Goal: Task Accomplishment & Management: Manage account settings

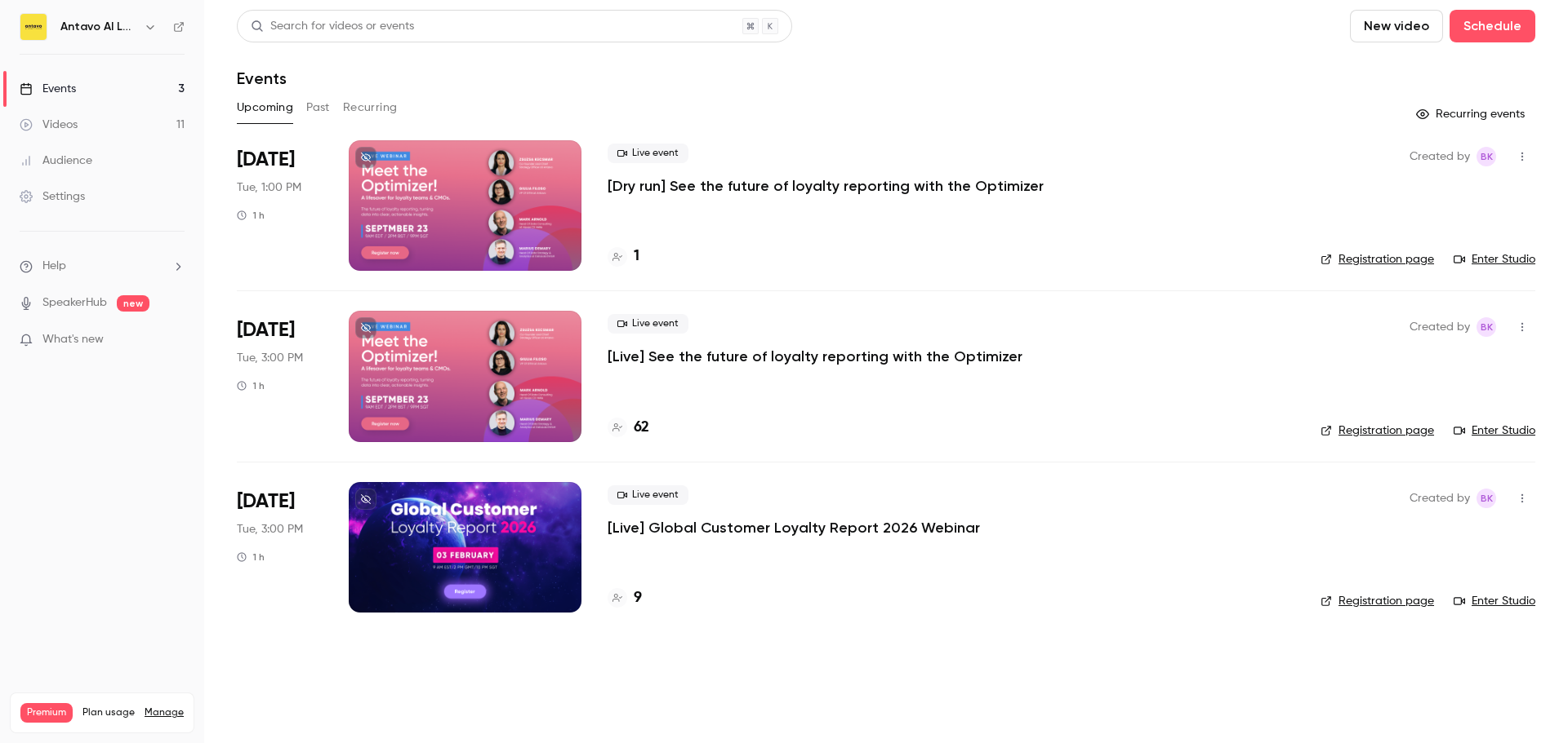
click at [858, 185] on p "[Dry run] See the future of loyalty reporting with the Optimizer" at bounding box center [826, 186] width 436 height 20
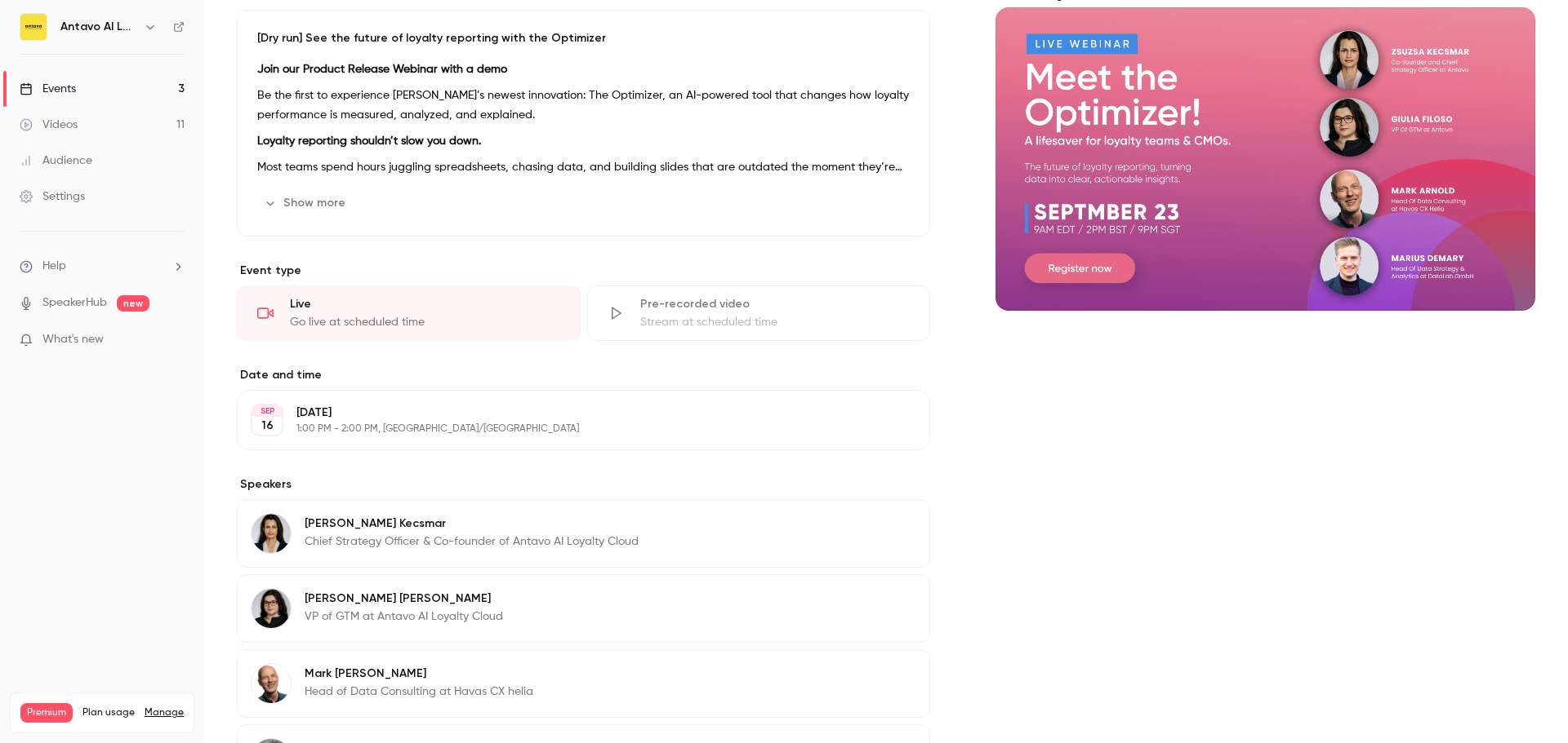
scroll to position [163, 0]
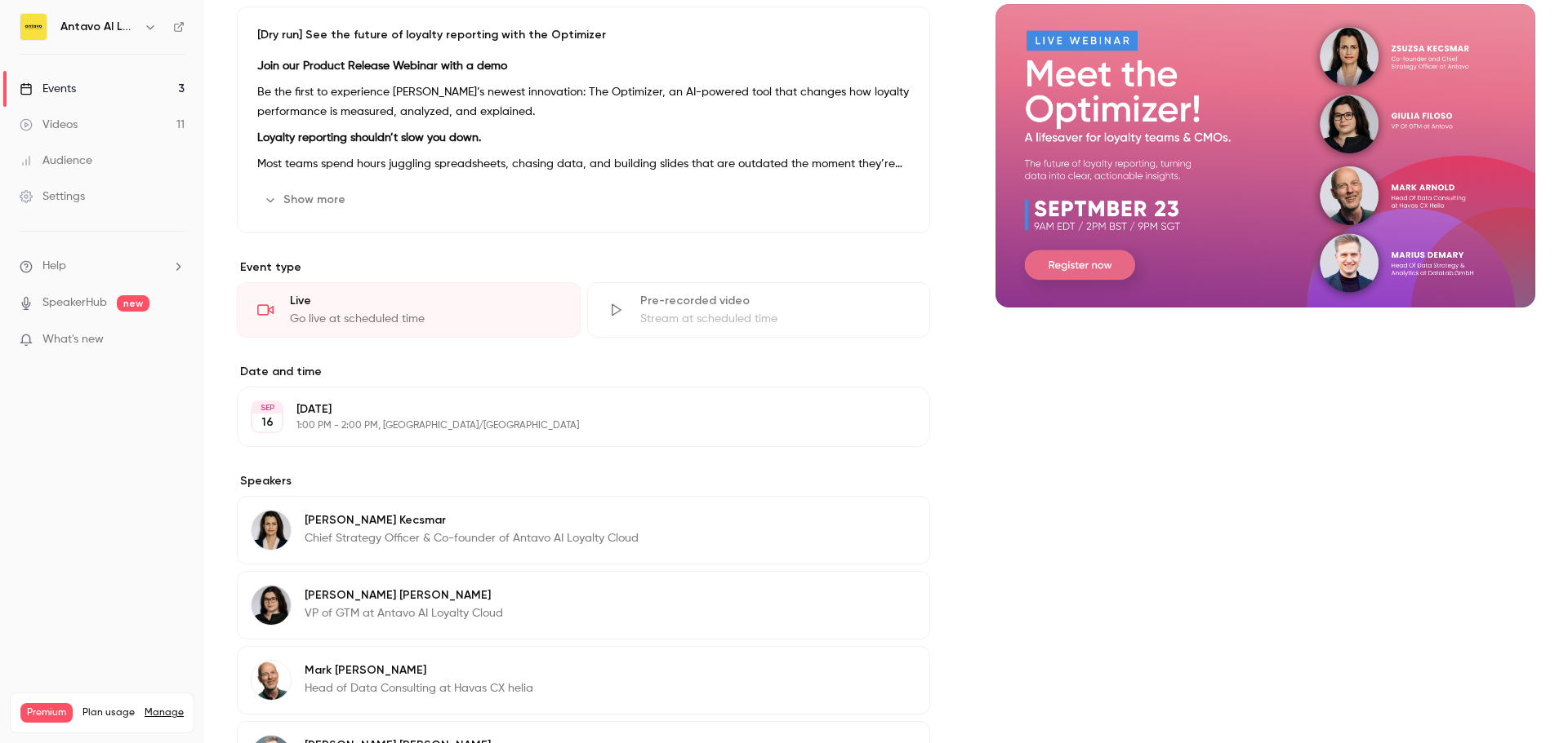
click at [511, 416] on p "[DATE]" at bounding box center [570, 409] width 547 height 17
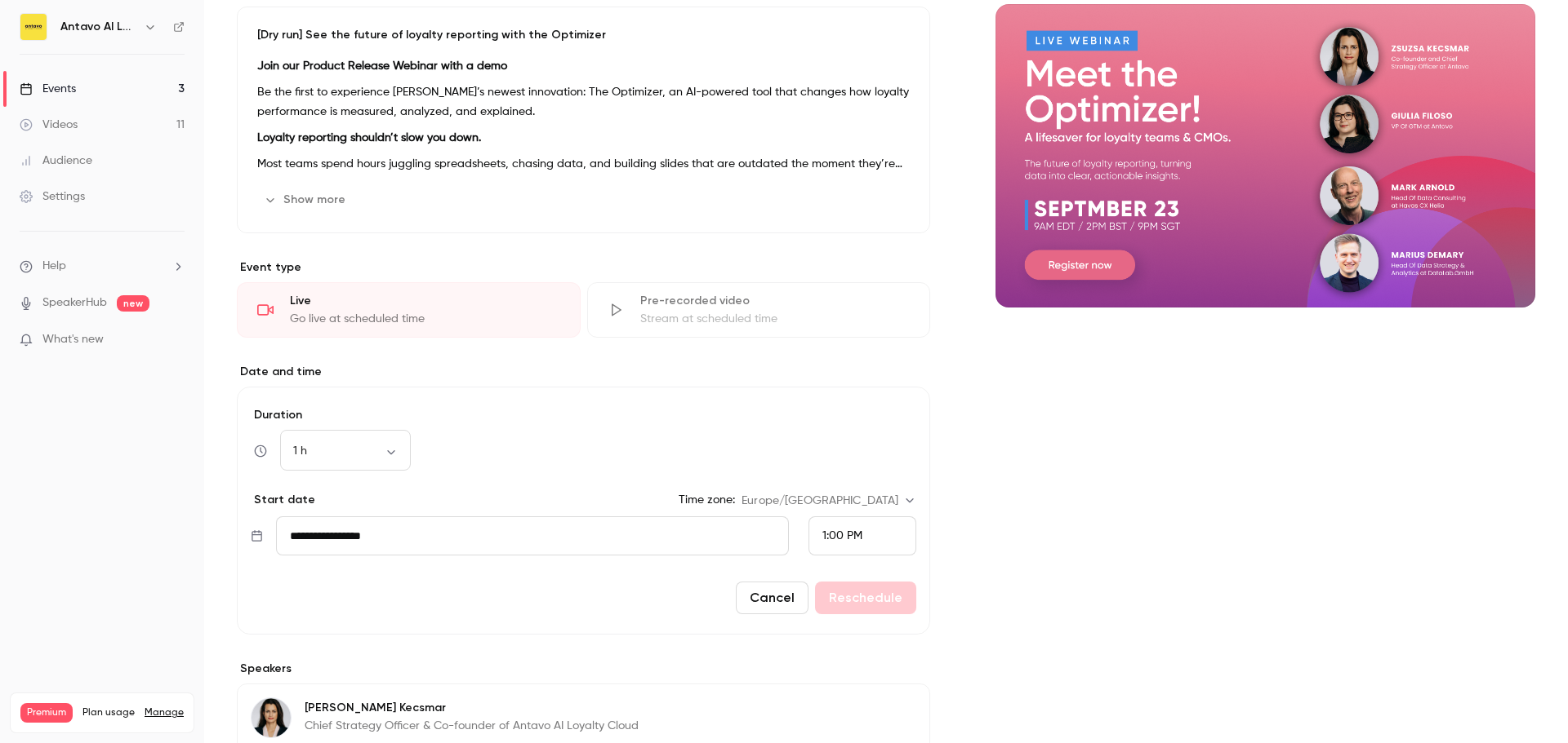
click at [871, 541] on div "1:00 PM" at bounding box center [862, 536] width 107 height 39
click at [875, 463] on div "2:30 PM" at bounding box center [856, 469] width 80 height 18
click at [883, 589] on button "Reschedule" at bounding box center [866, 598] width 102 height 32
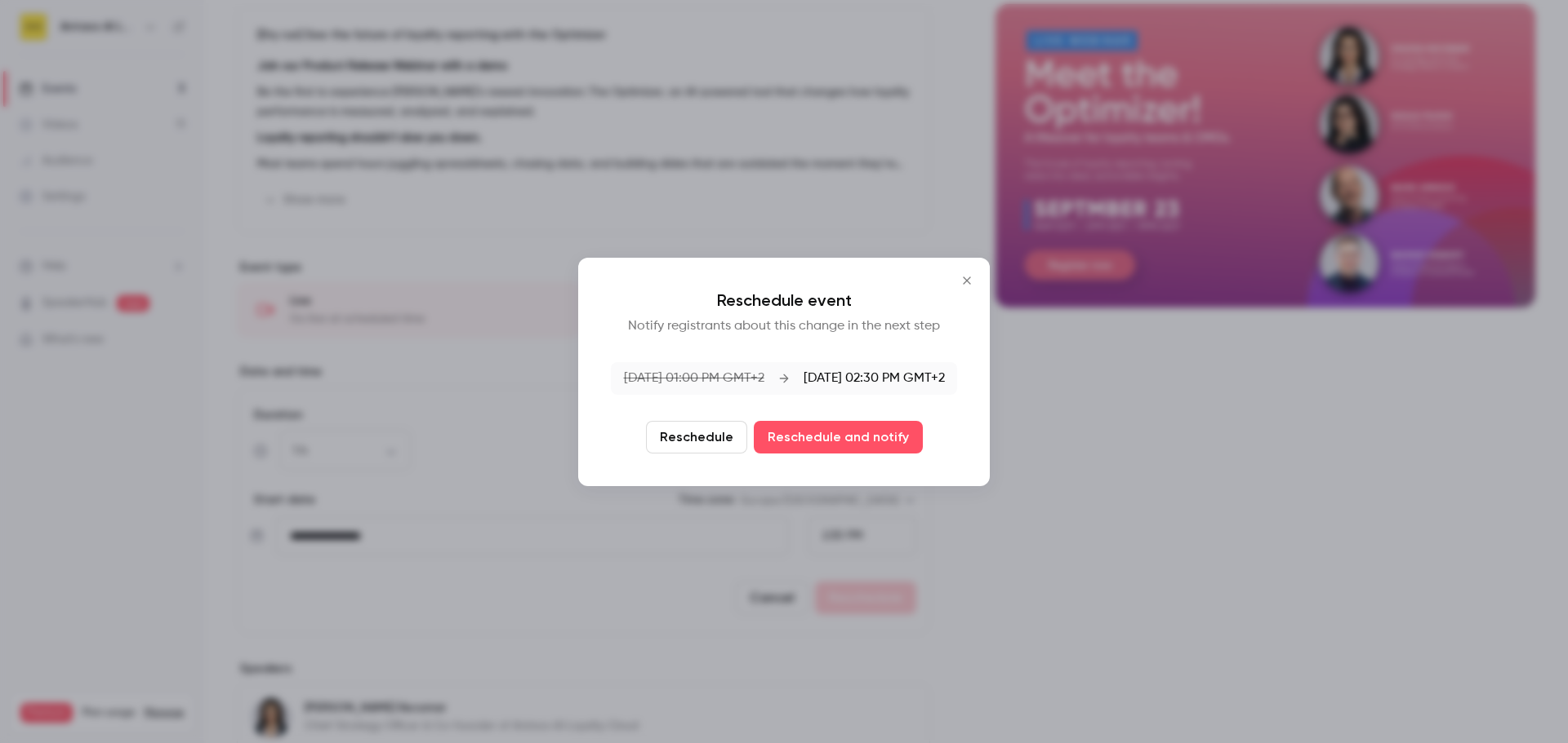
click at [725, 431] on button "Reschedule" at bounding box center [697, 436] width 102 height 32
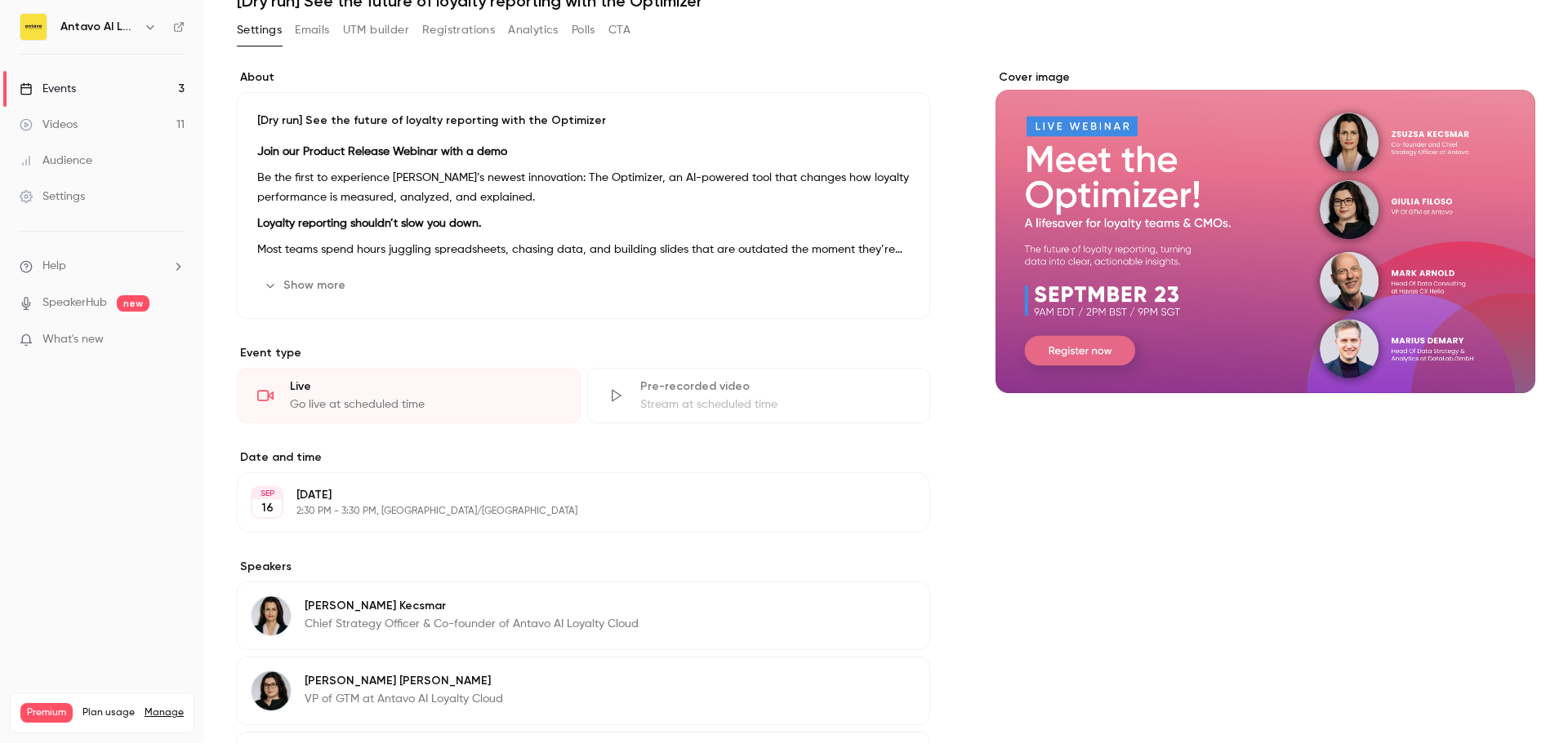
scroll to position [0, 0]
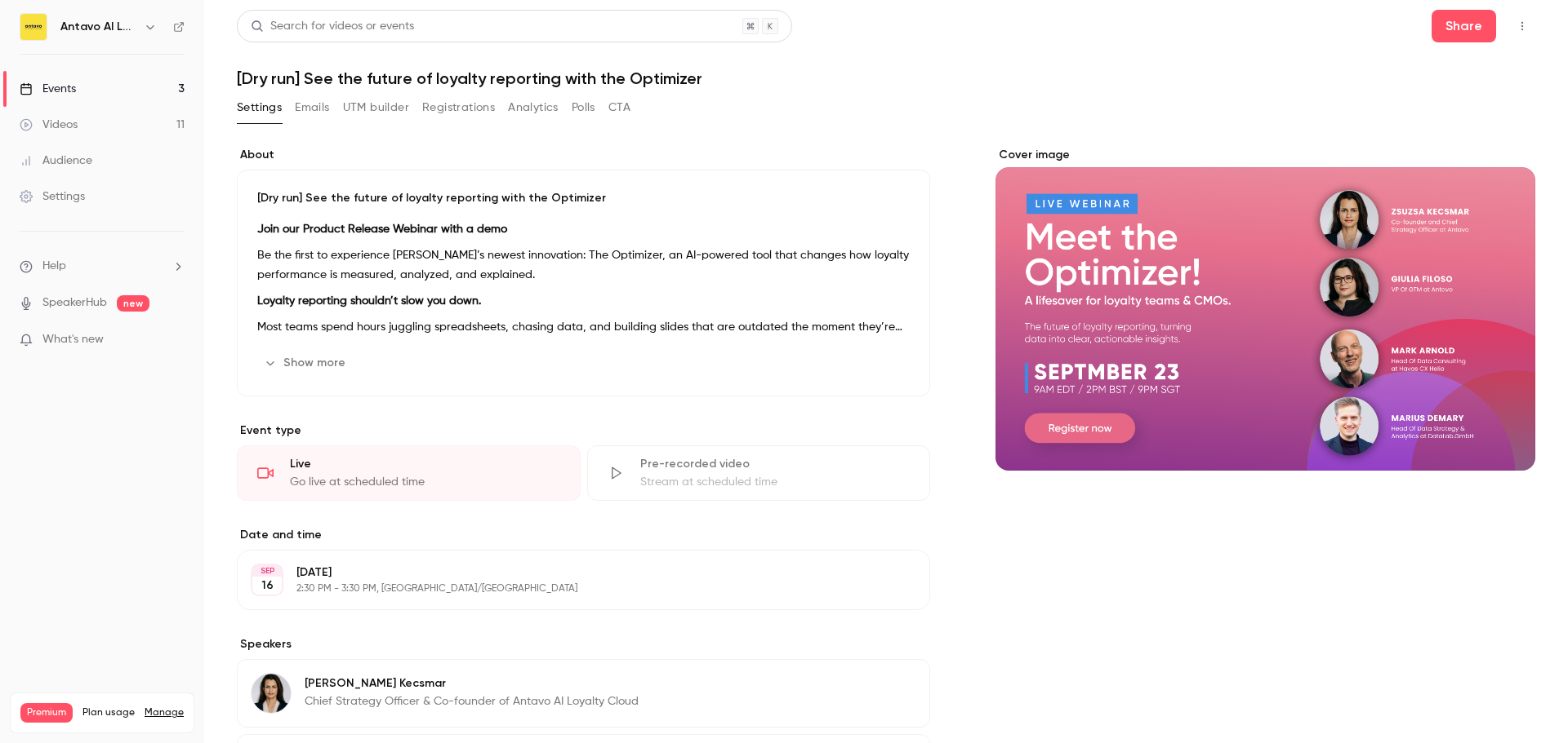
click at [59, 94] on div "Events" at bounding box center [48, 89] width 57 height 17
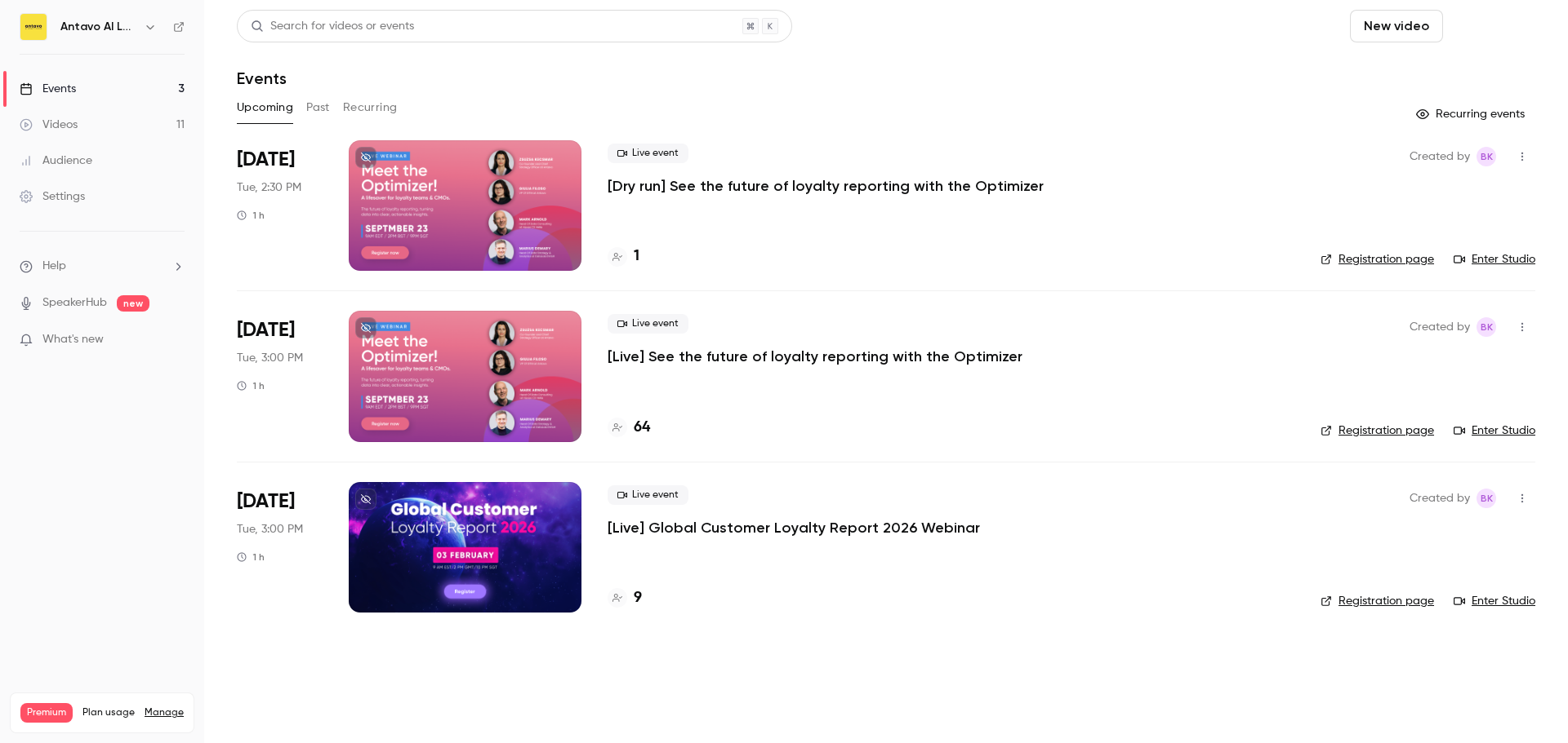
click at [1474, 26] on button "Schedule" at bounding box center [1493, 25] width 86 height 32
click at [1416, 72] on div "One time event" at bounding box center [1459, 70] width 124 height 17
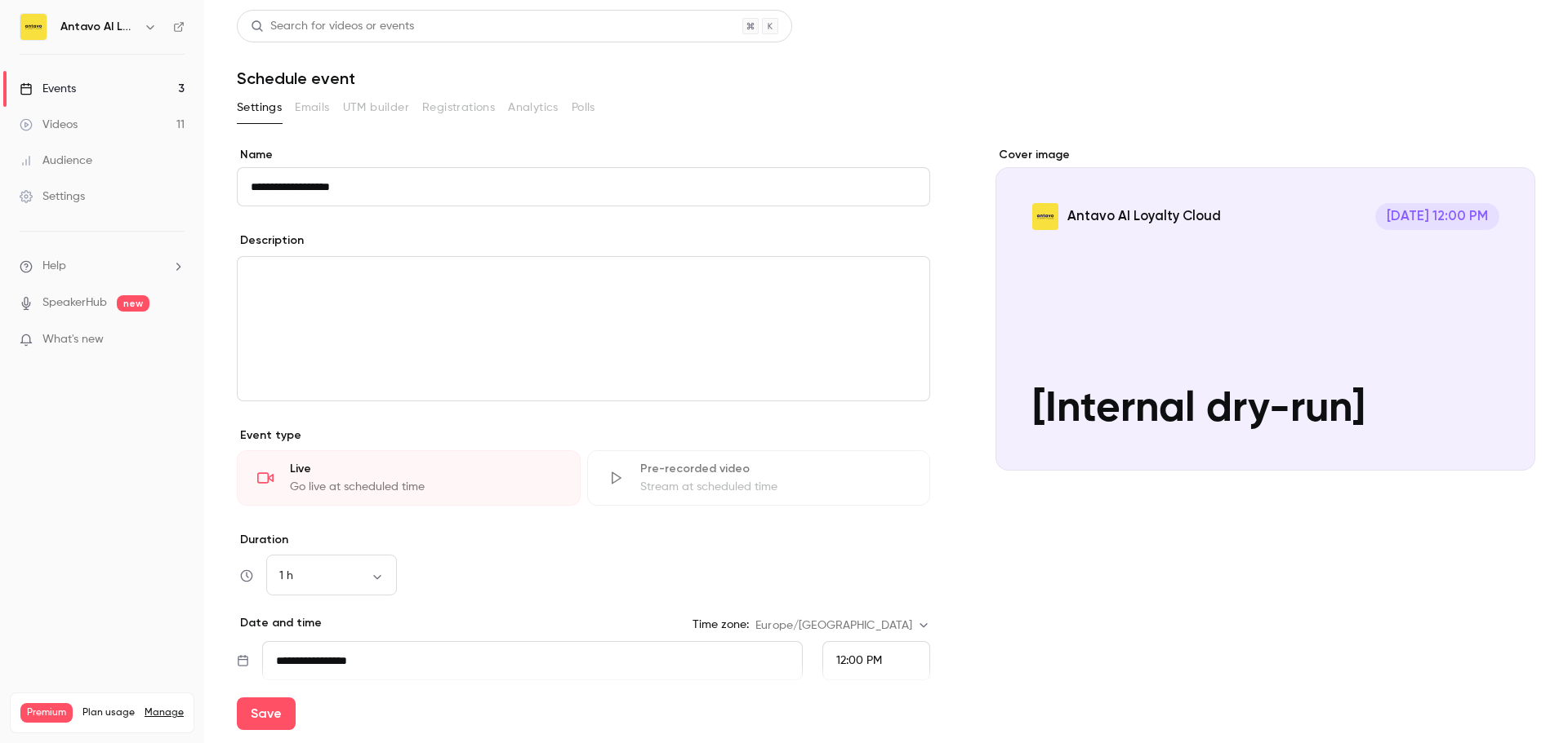
click at [372, 187] on input "**********" at bounding box center [583, 186] width 694 height 39
paste input "**********"
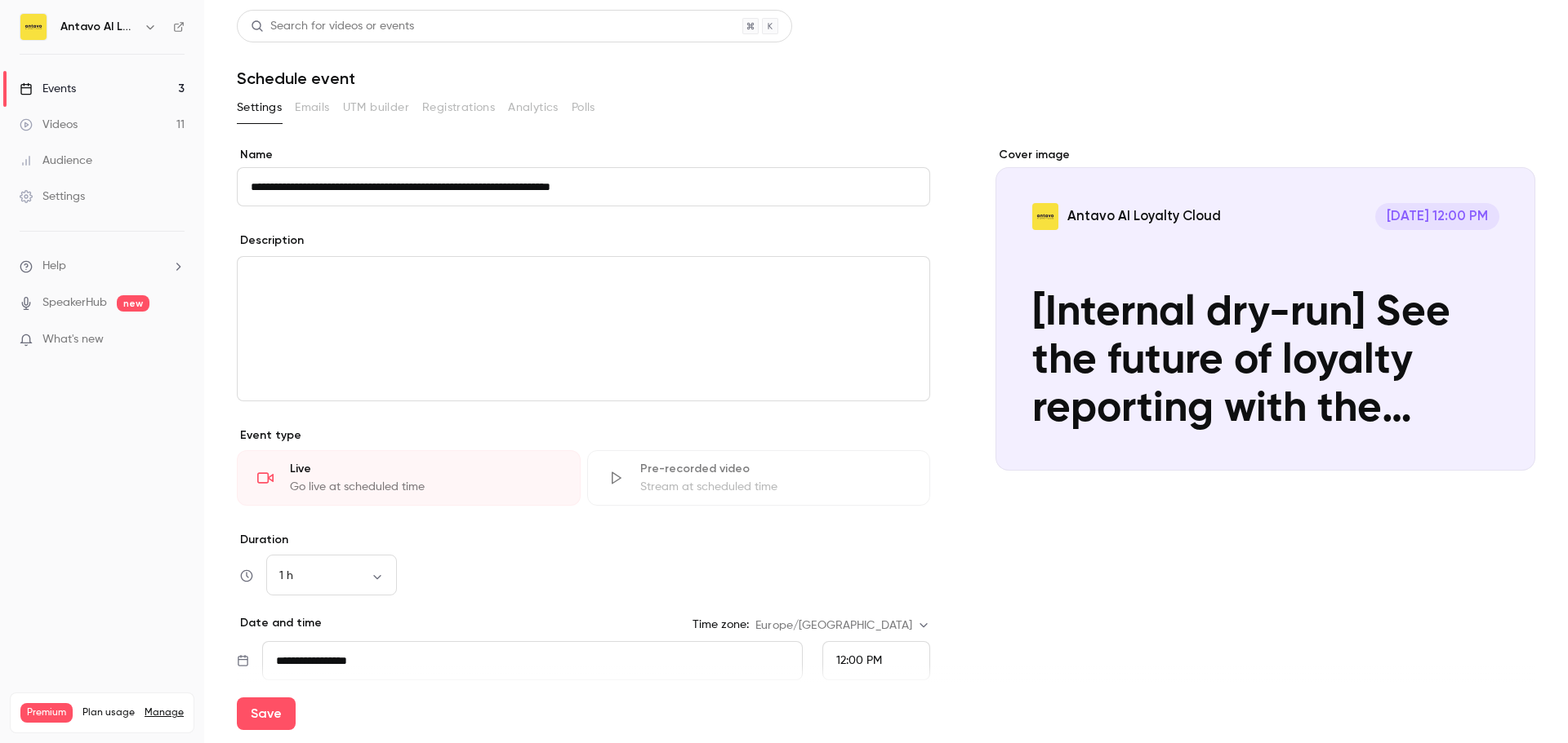
type input "**********"
click at [384, 661] on input "**********" at bounding box center [531, 661] width 540 height 39
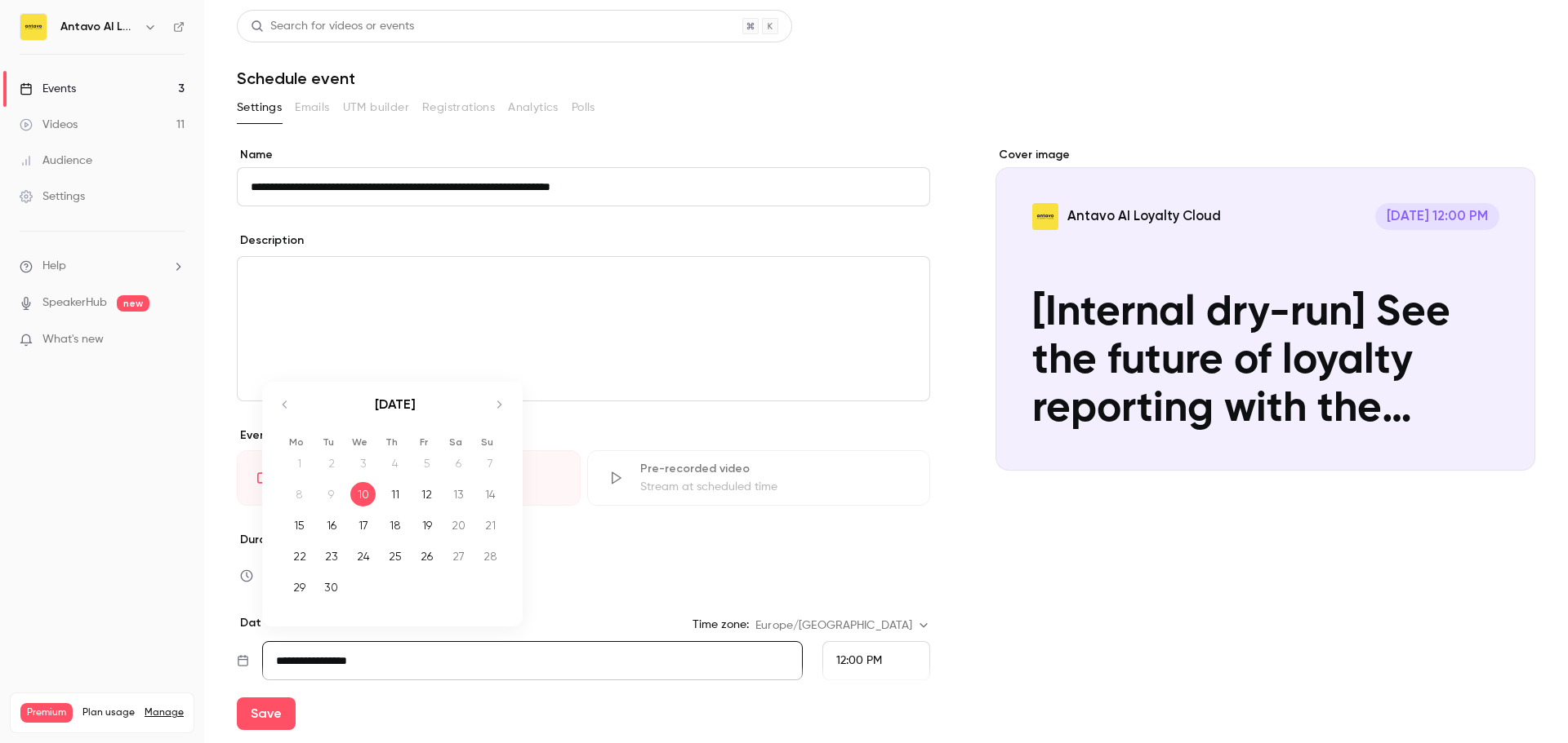
click at [440, 497] on td "12" at bounding box center [426, 495] width 32 height 31
type input "**********"
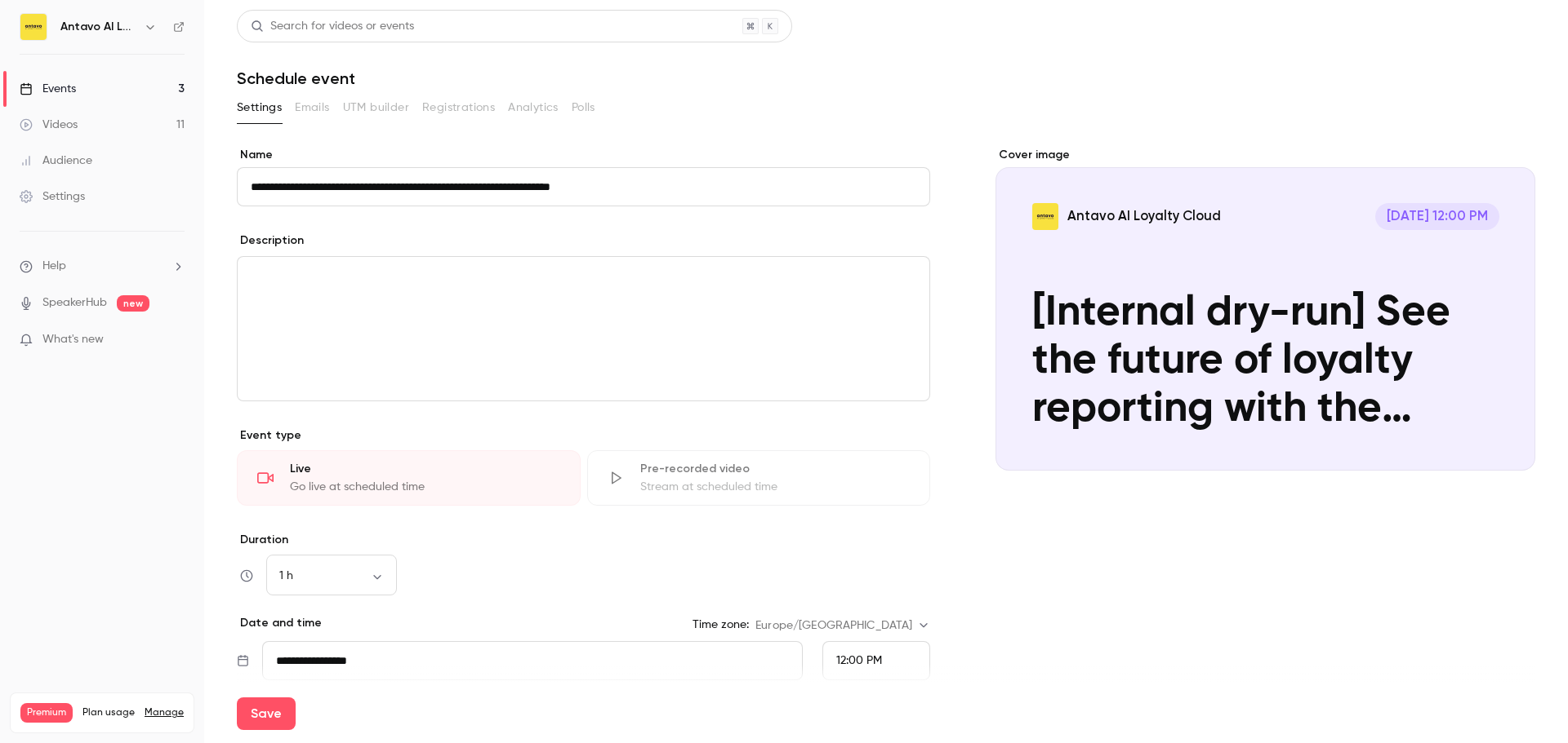
click at [844, 660] on span "12:00 PM" at bounding box center [859, 661] width 46 height 12
click at [858, 594] on span "2:00 PM" at bounding box center [850, 598] width 42 height 12
click at [1038, 569] on div "Cover image Antavo AI Loyalty Cloud Sep 12, 2:00 PM [Internal dry-run] See the …" at bounding box center [1265, 494] width 539 height 695
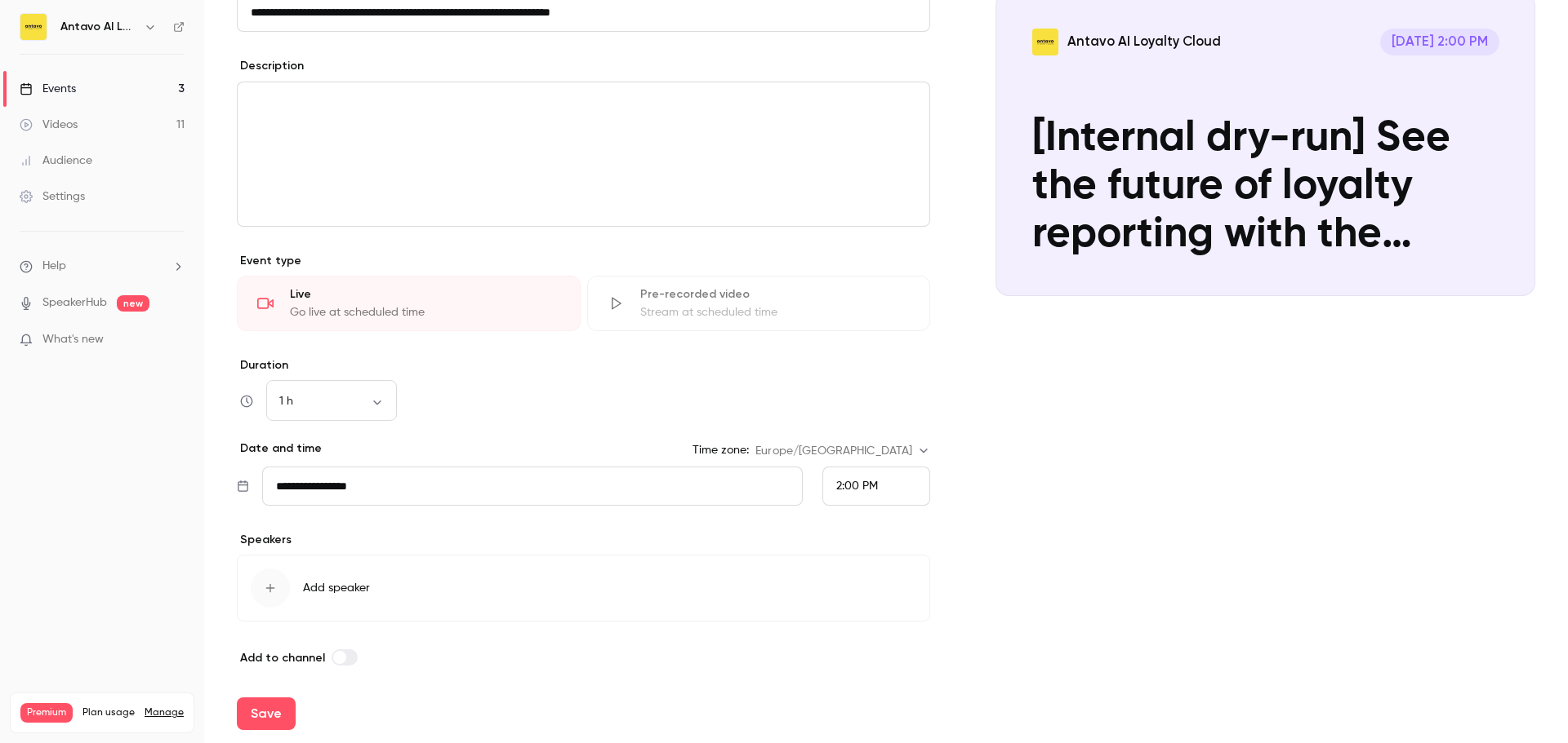
scroll to position [184, 0]
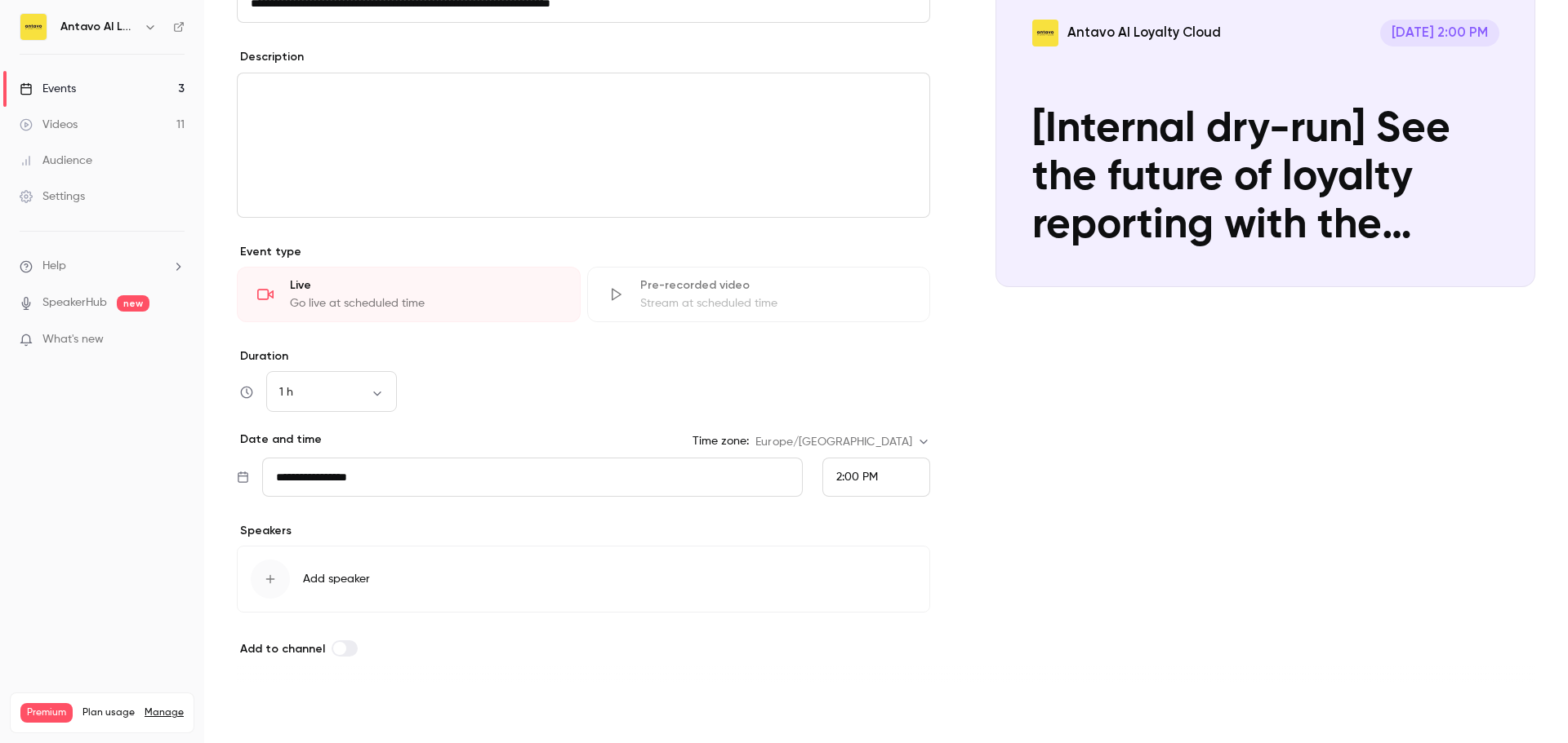
click at [272, 711] on button "Save" at bounding box center [266, 714] width 59 height 32
type input "**********"
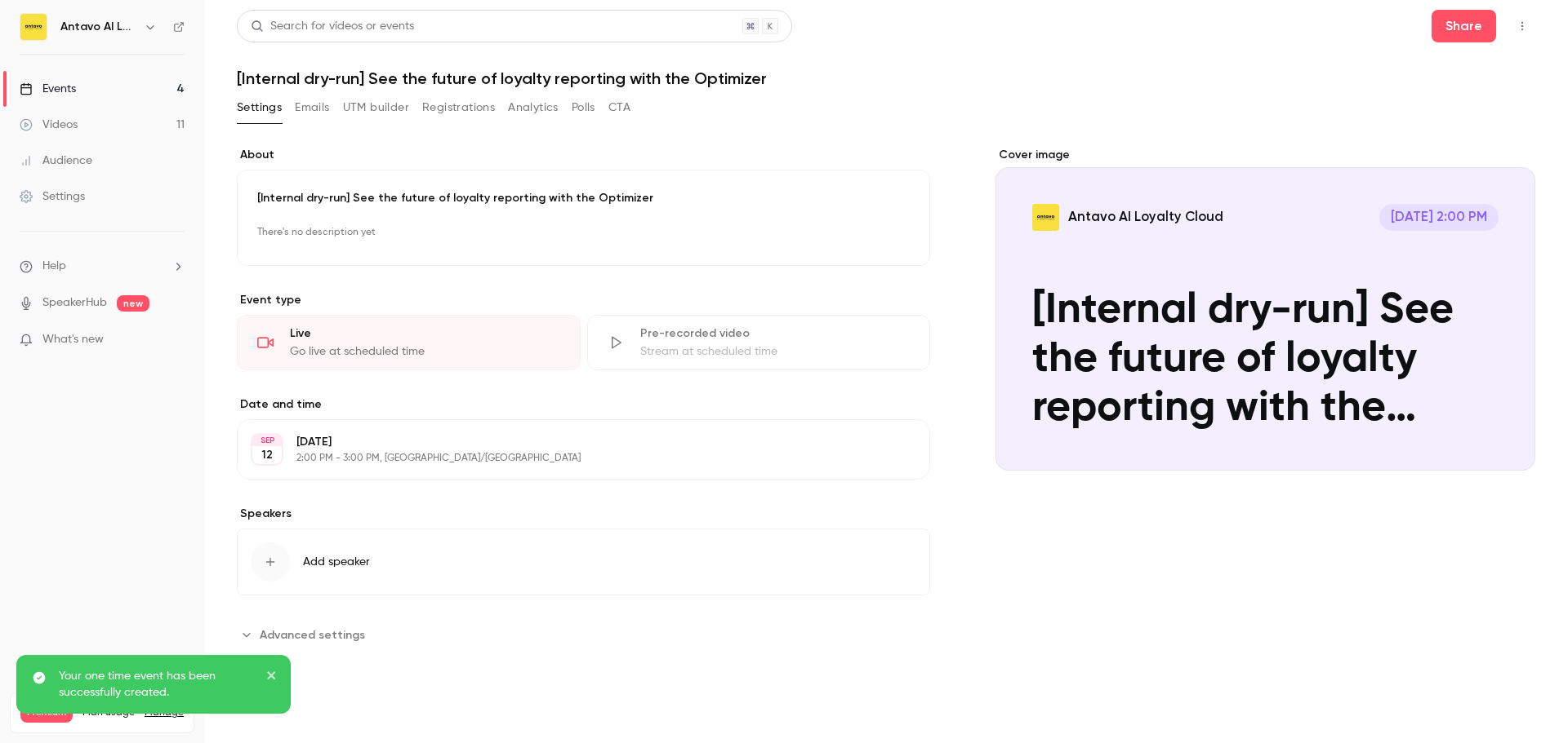
click at [1502, 436] on icon "Cover image" at bounding box center [1505, 441] width 18 height 13
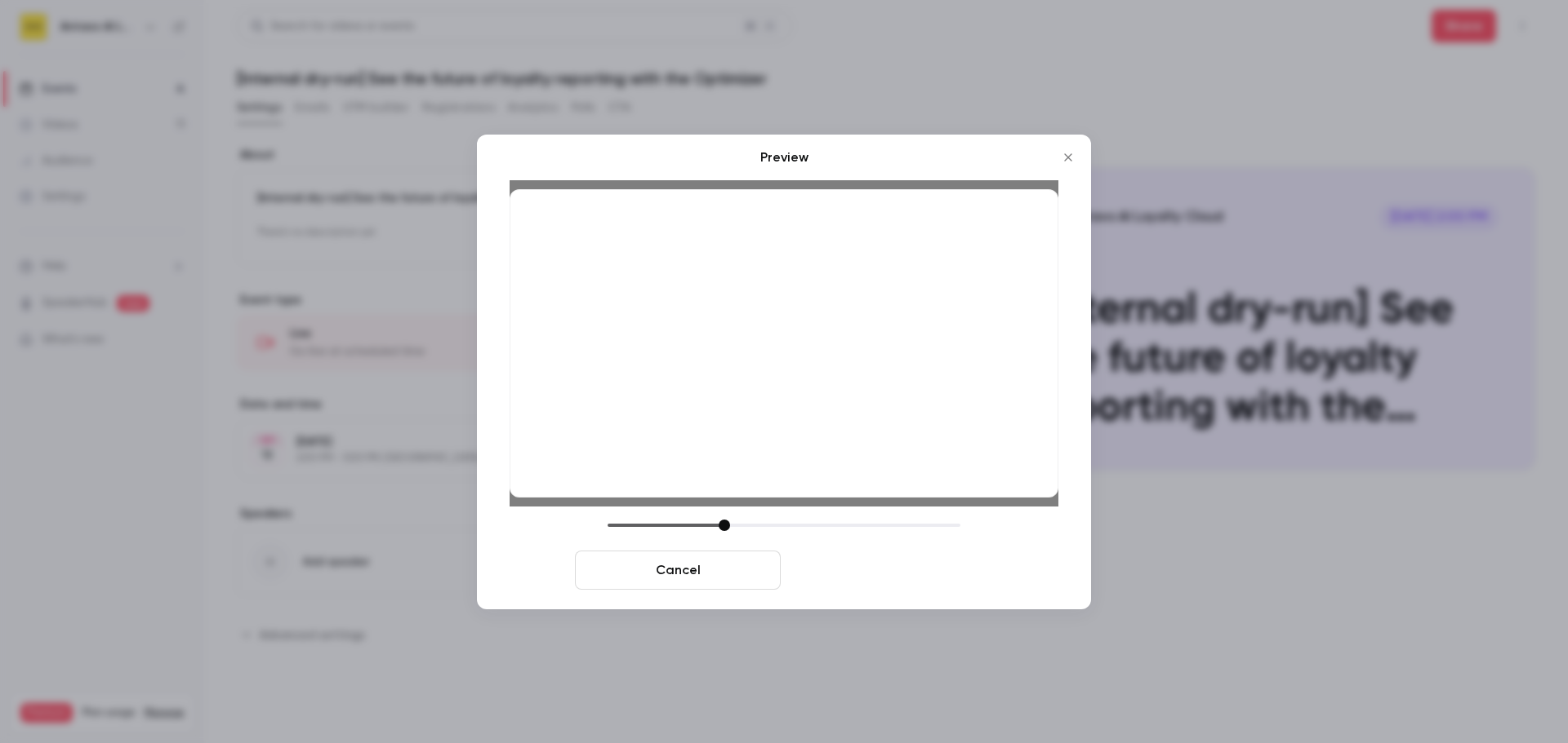
click at [920, 568] on button "Save cover" at bounding box center [890, 570] width 206 height 39
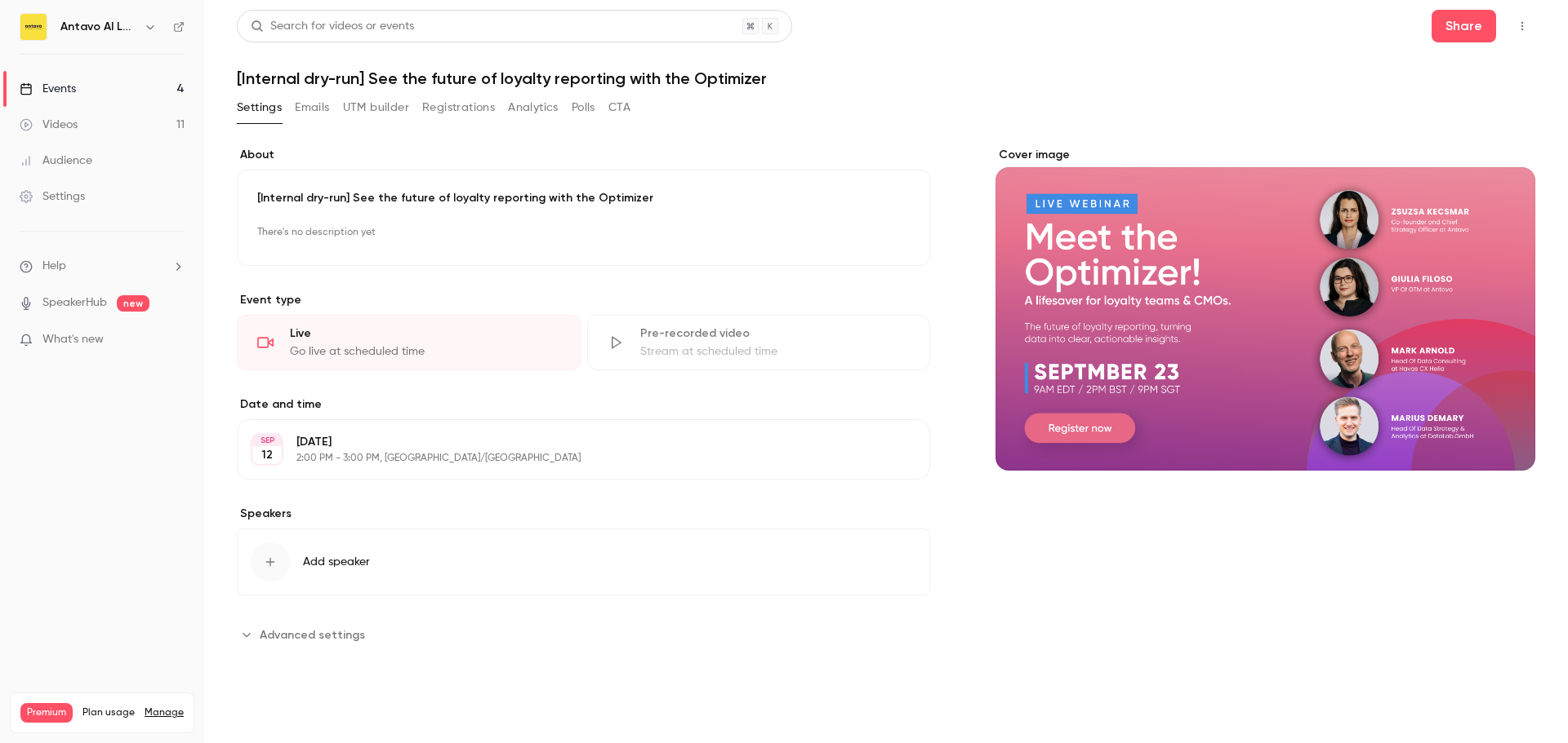
click at [380, 223] on p "There's no description yet" at bounding box center [583, 232] width 653 height 26
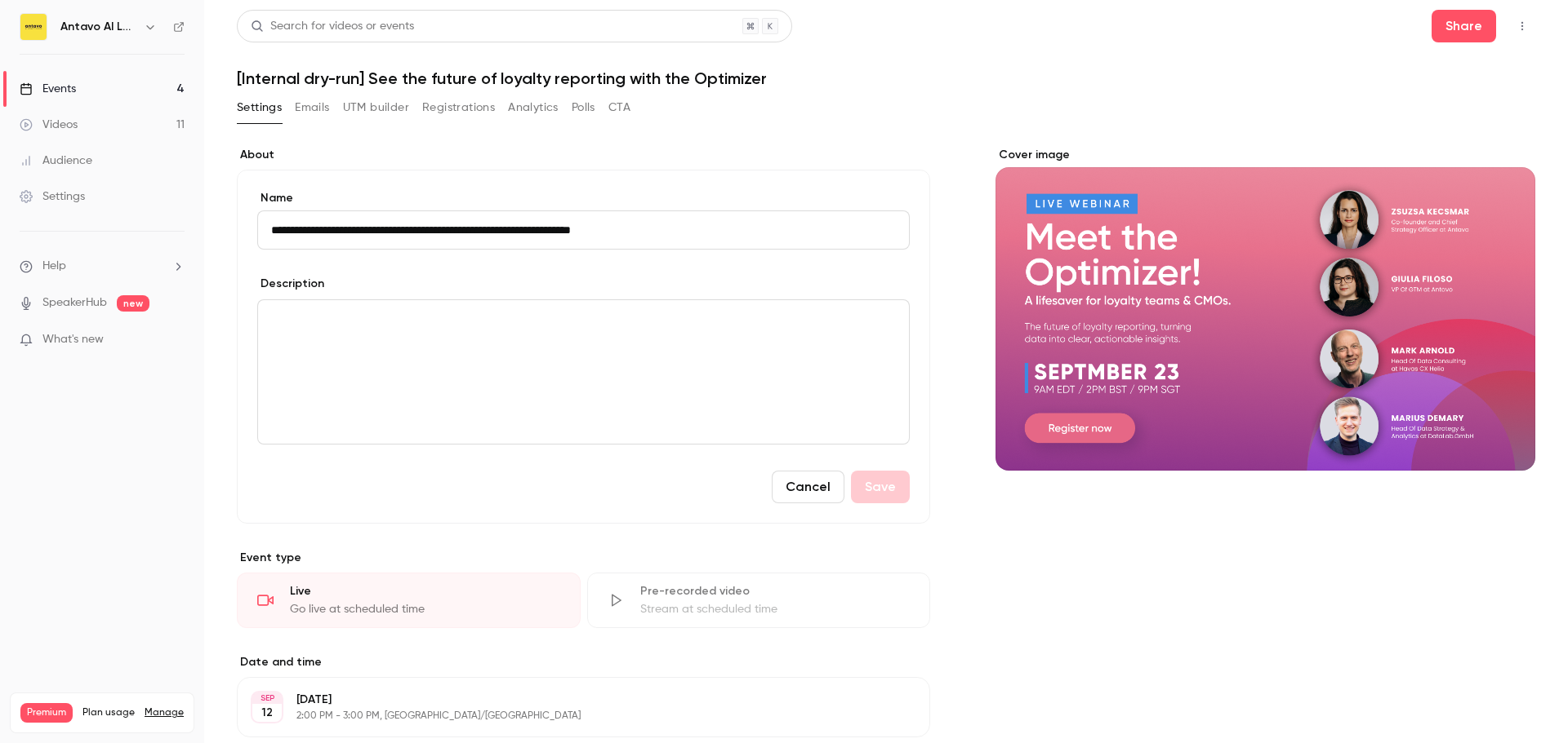
click at [328, 338] on div "editor" at bounding box center [583, 372] width 651 height 144
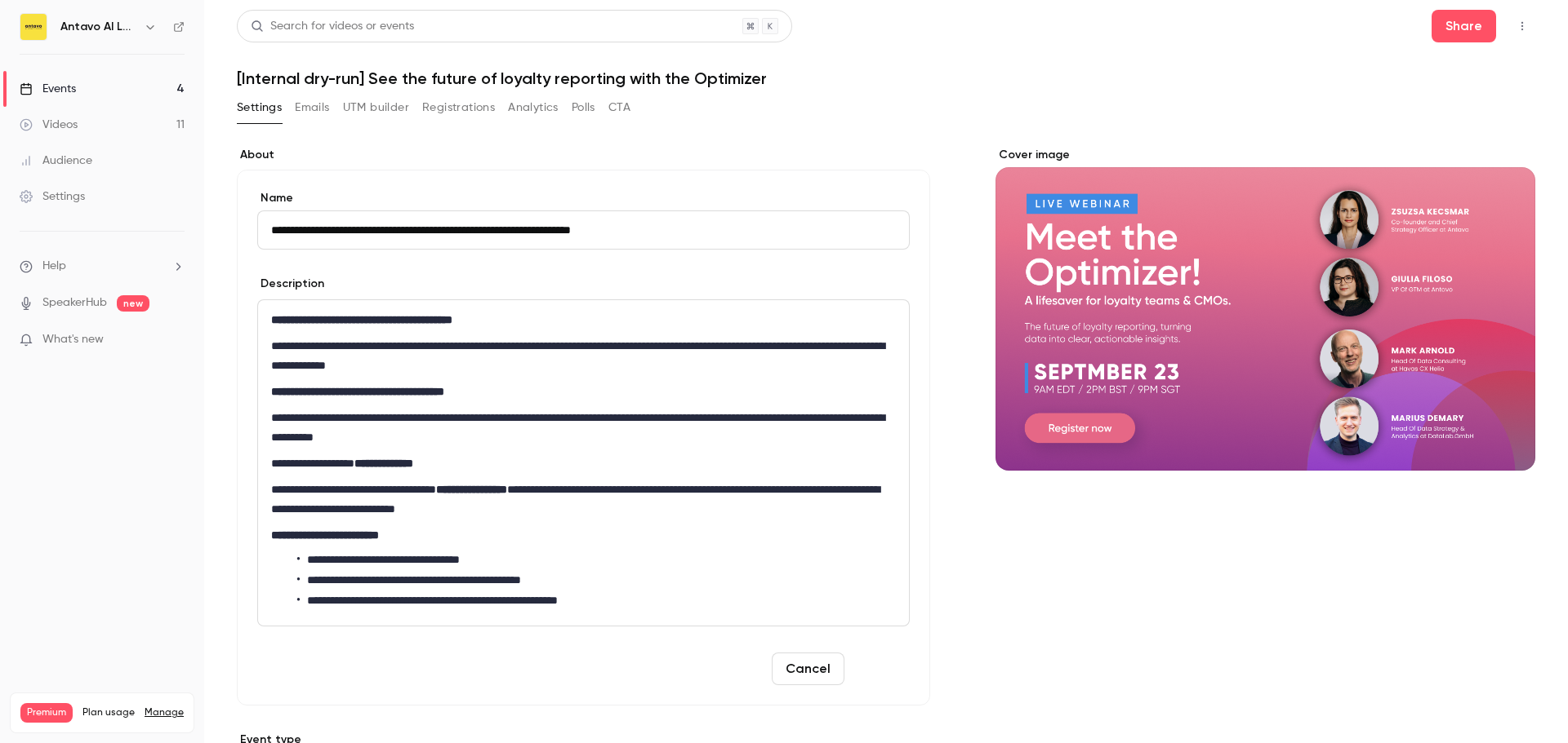
click at [863, 661] on button "Save" at bounding box center [880, 669] width 59 height 32
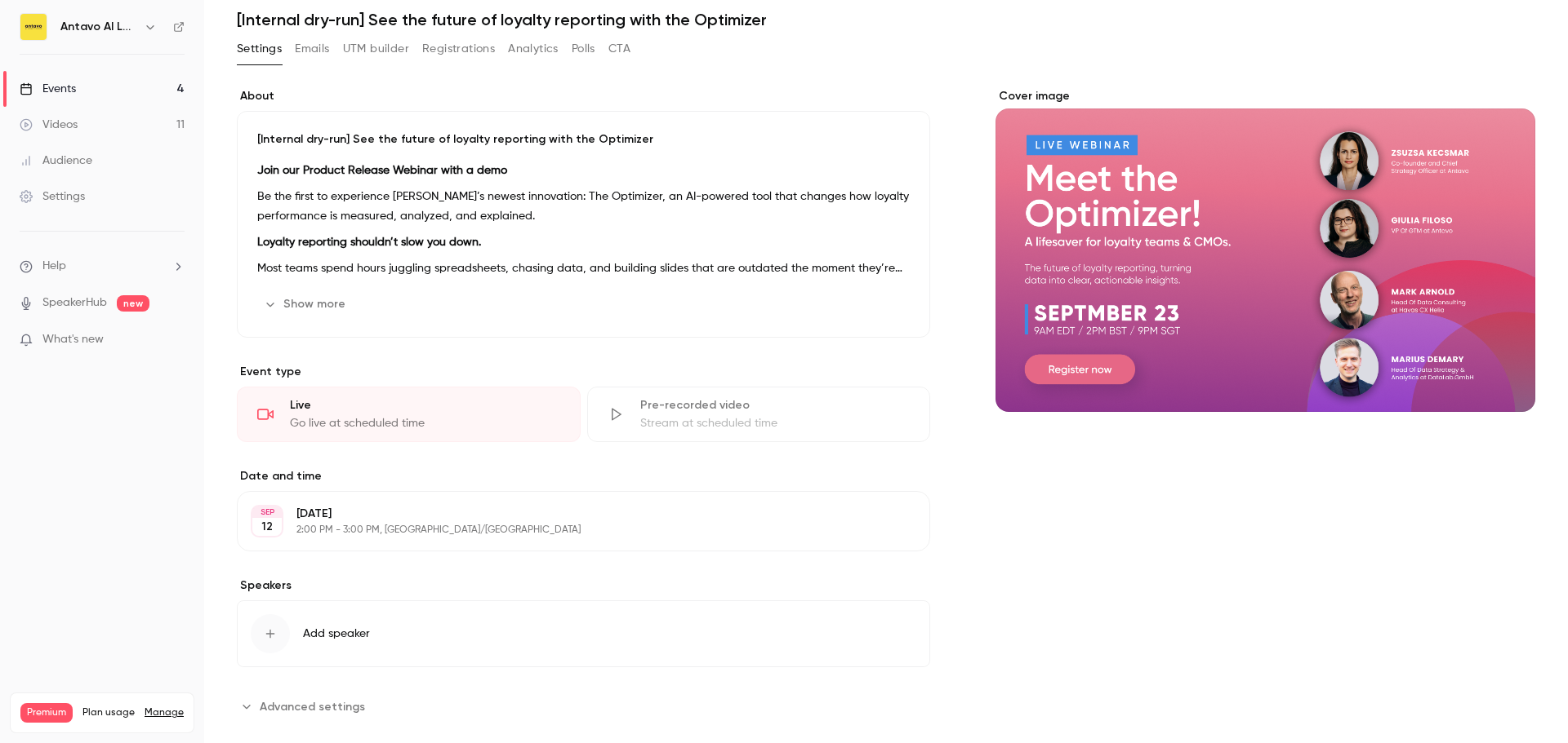
scroll to position [84, 0]
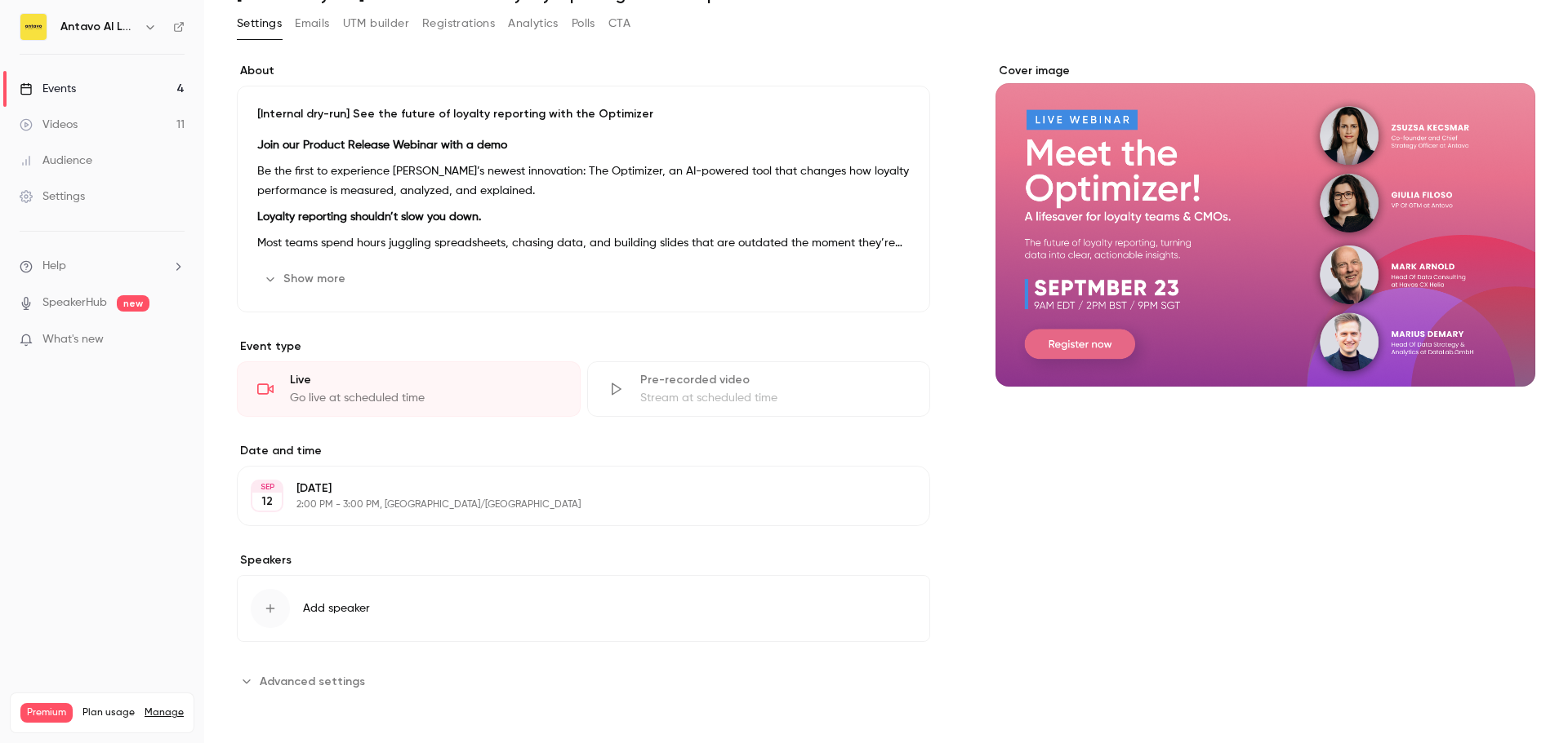
click at [336, 607] on span "Add speaker" at bounding box center [336, 608] width 67 height 17
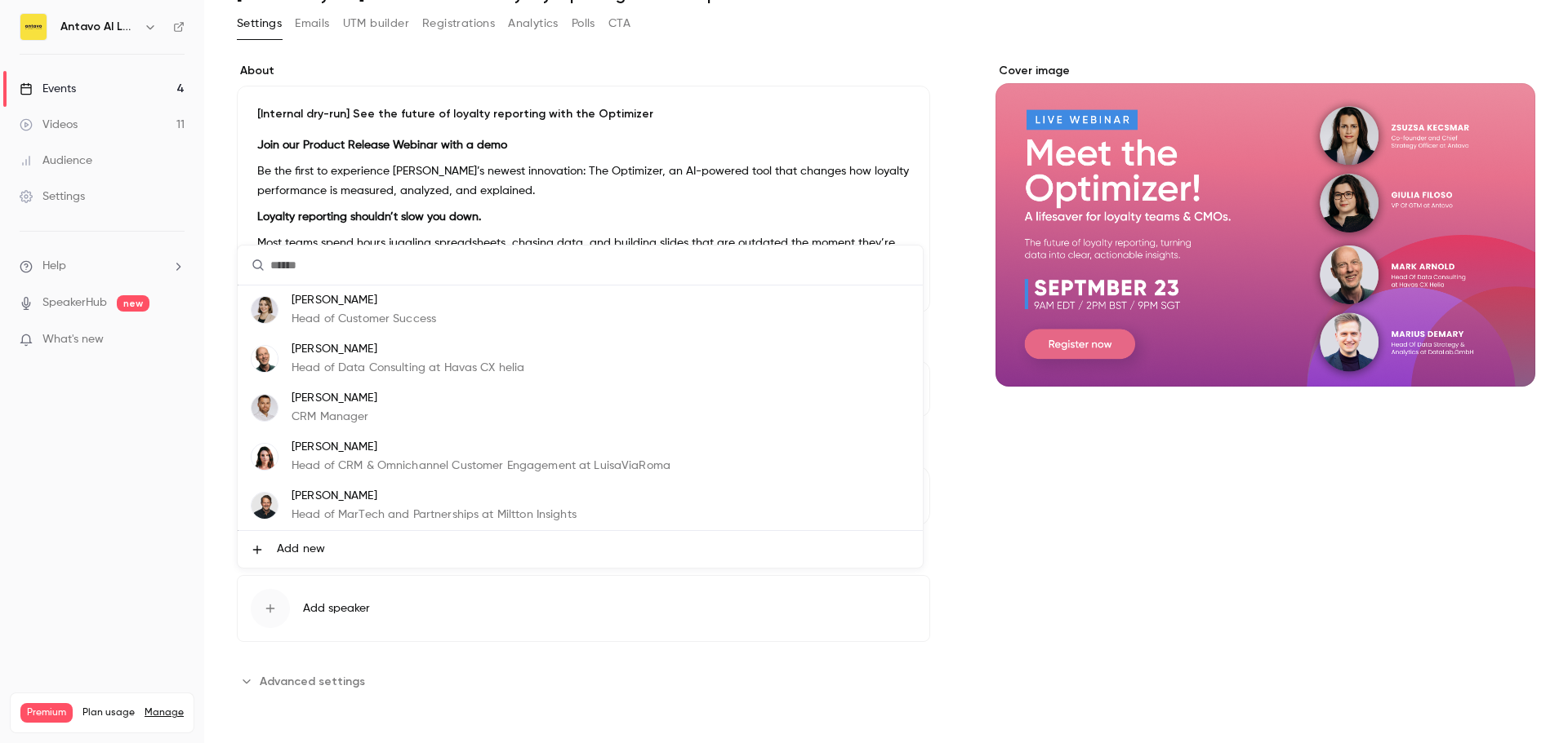
click at [356, 357] on p "Mark Arnold" at bounding box center [407, 350] width 233 height 18
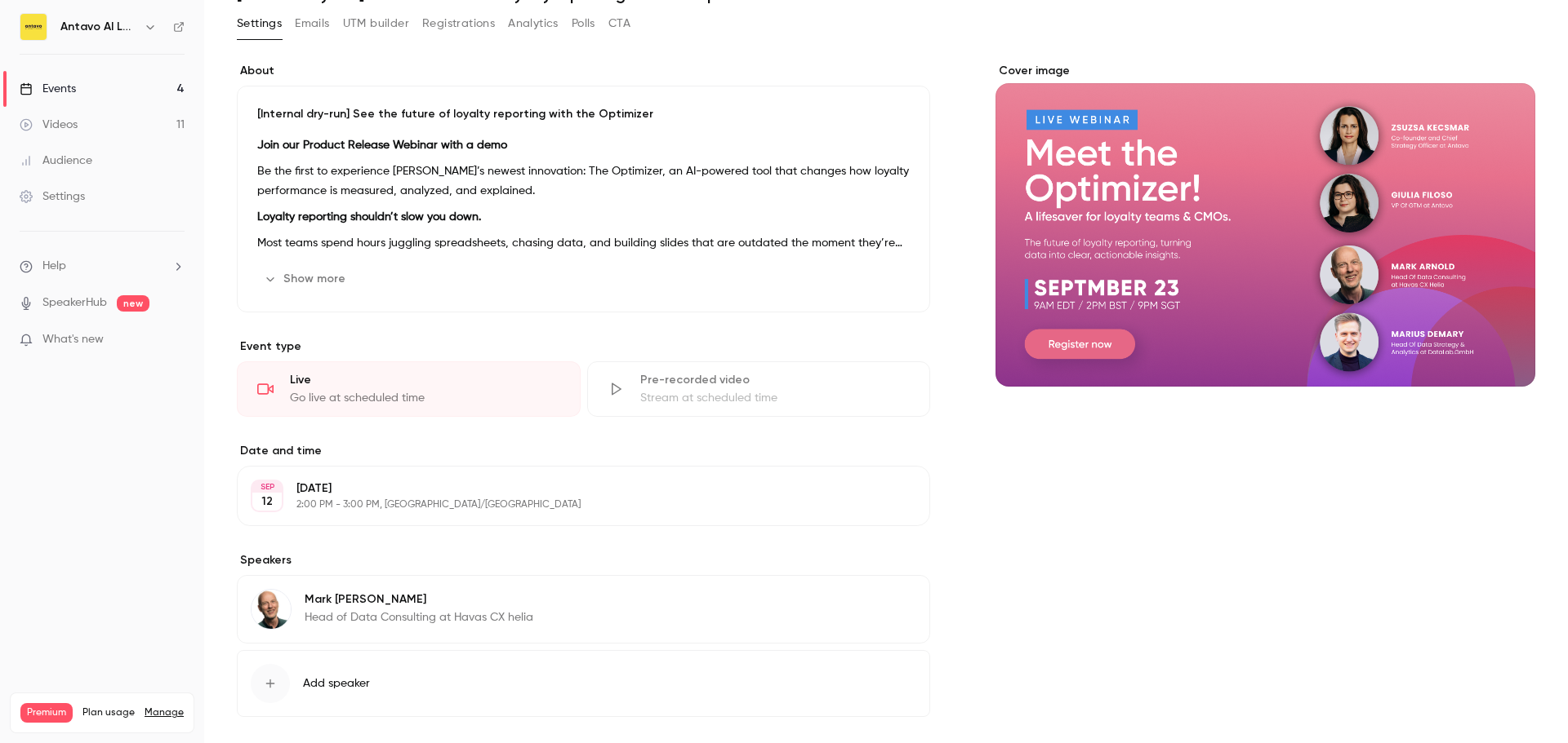
click at [319, 687] on span "Add speaker" at bounding box center [336, 683] width 67 height 17
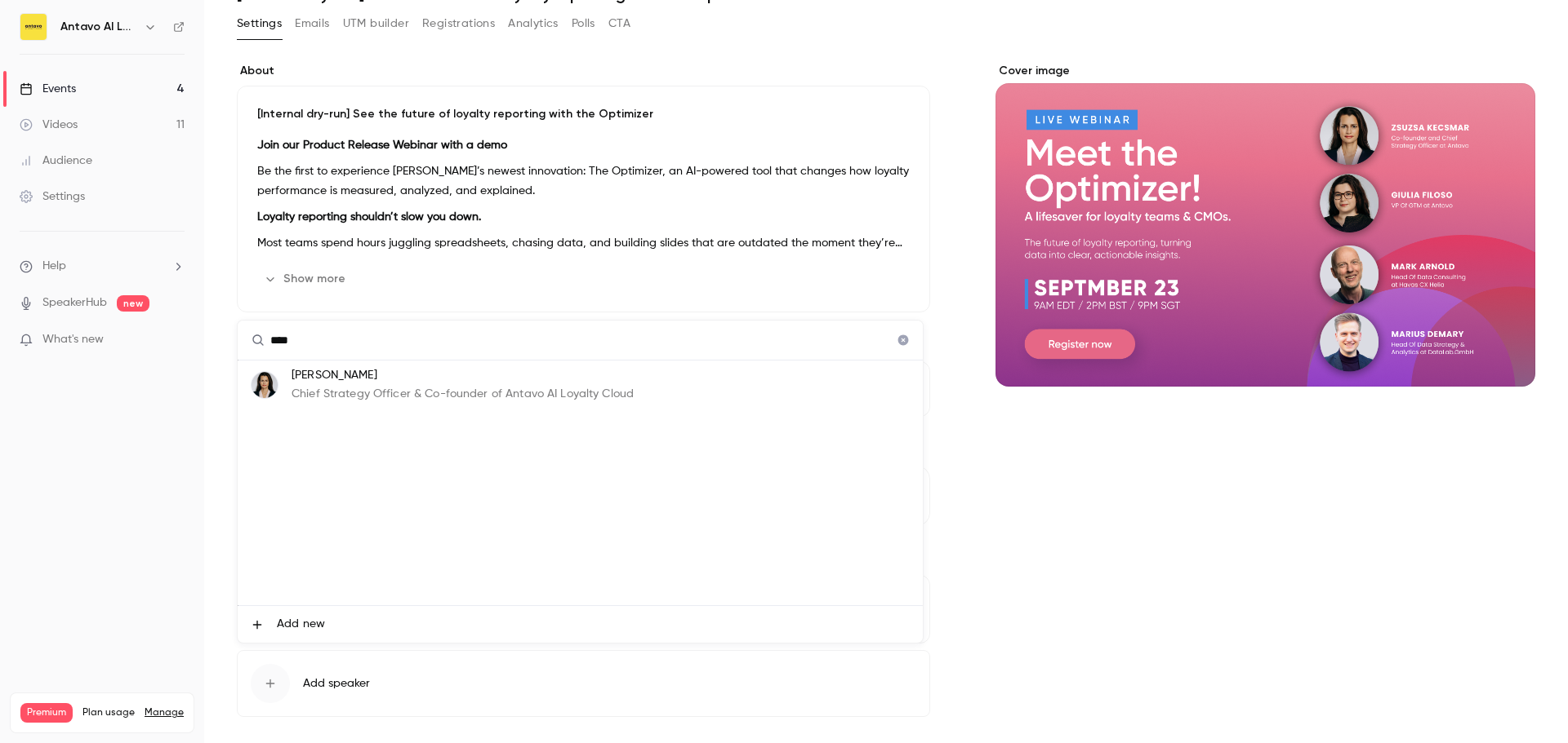
type input "****"
click at [366, 372] on p "Zsuzsa Kecsmar" at bounding box center [462, 376] width 342 height 18
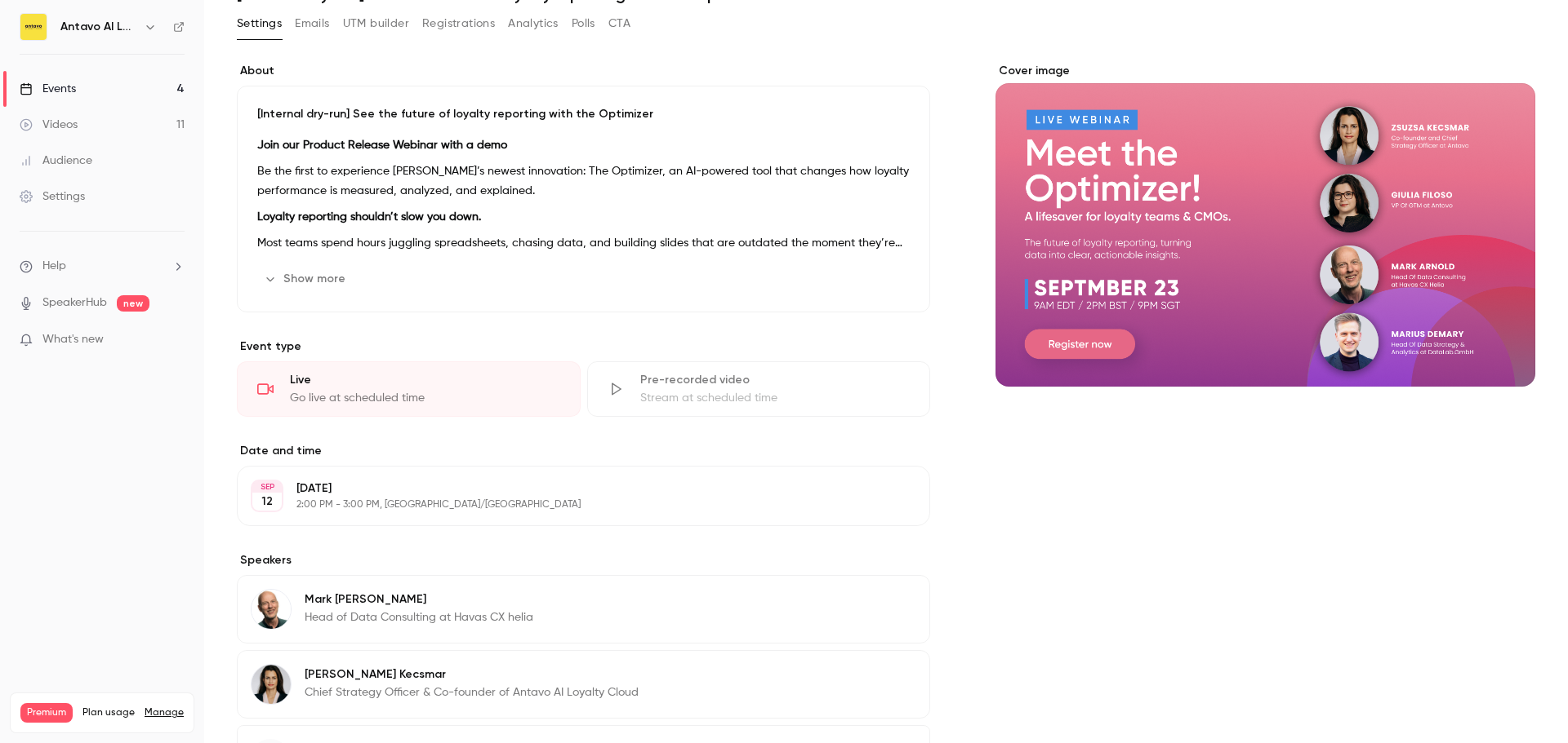
scroll to position [234, 0]
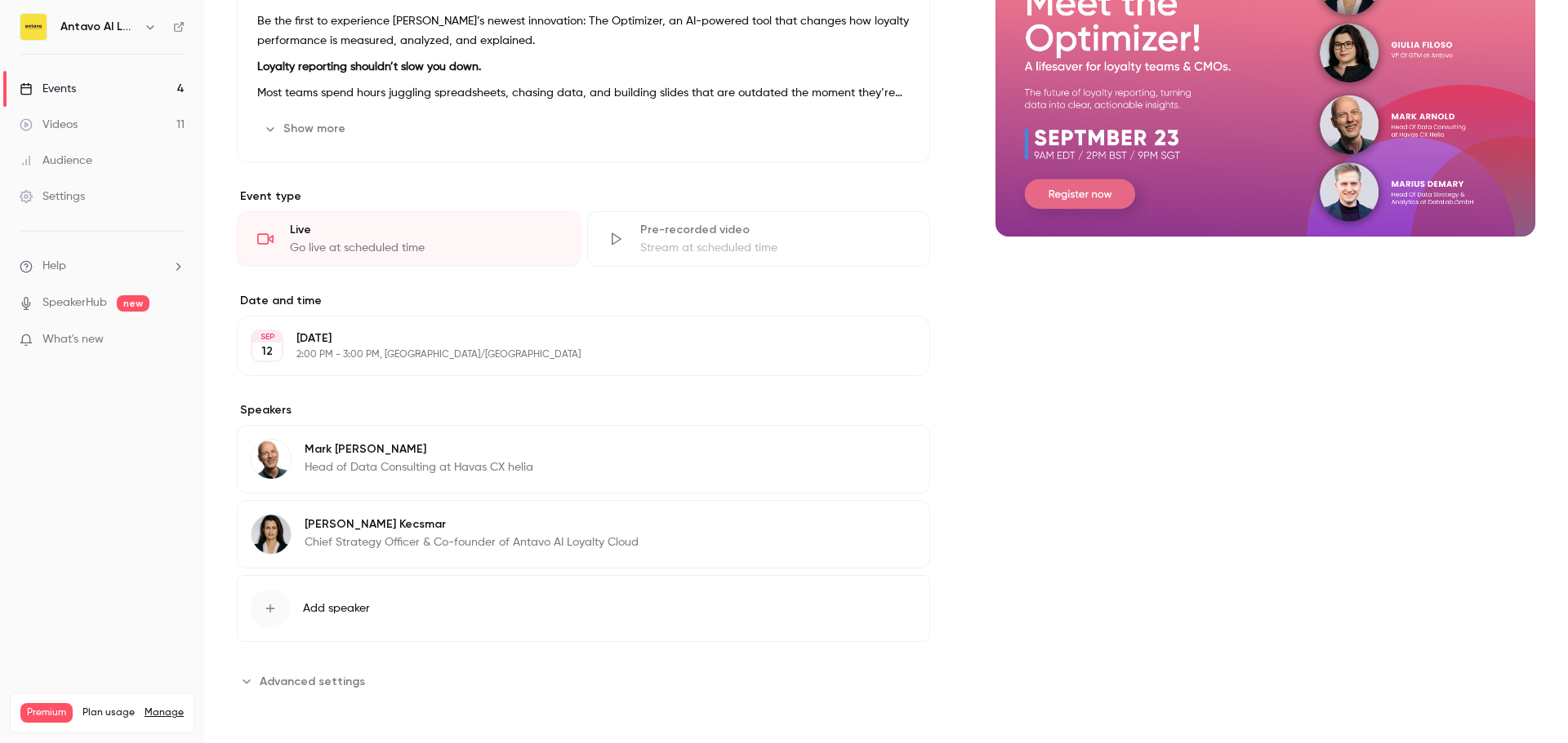
click at [273, 609] on icon "button" at bounding box center [270, 608] width 9 height 9
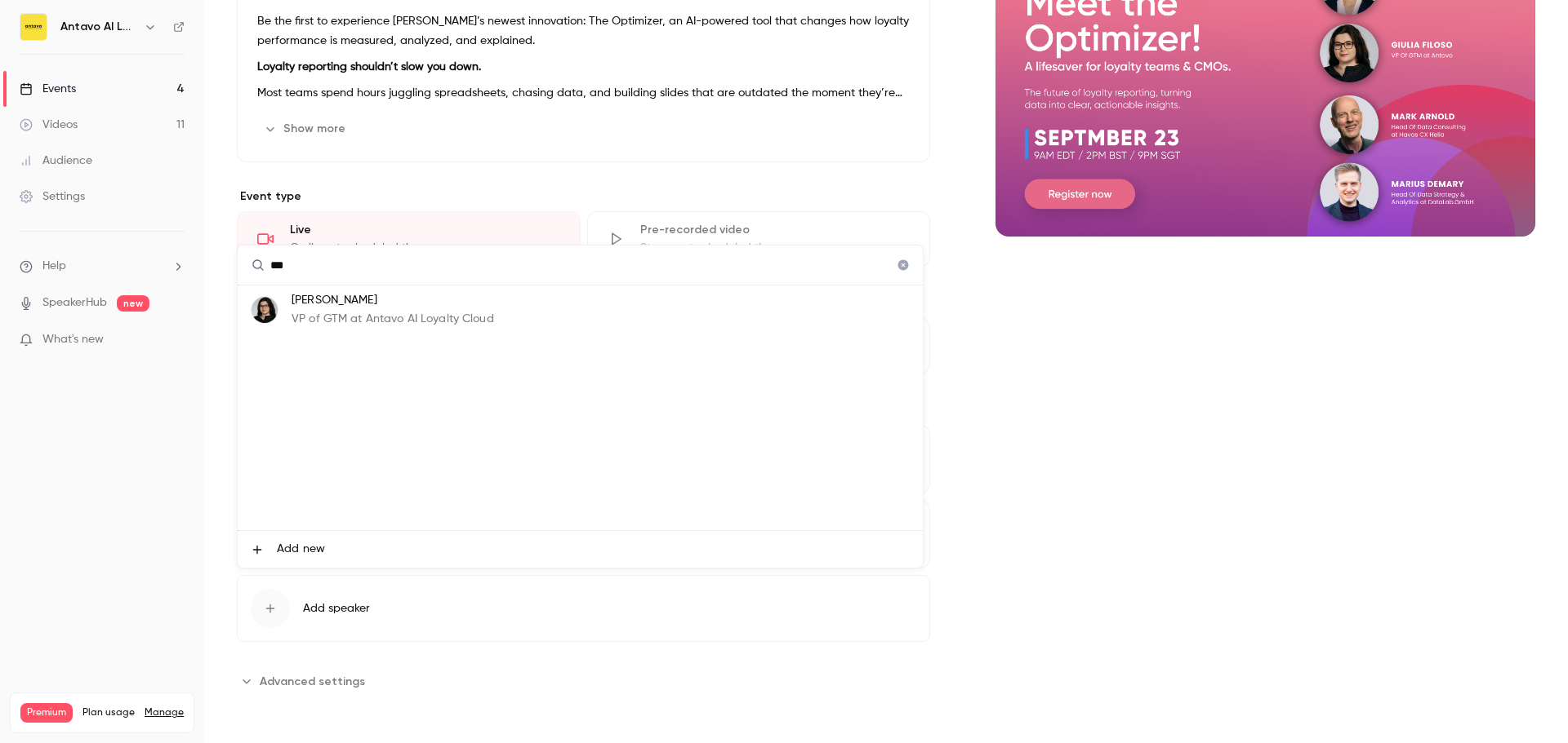
type input "***"
click at [343, 300] on p "Giulia Filoso" at bounding box center [392, 301] width 202 height 18
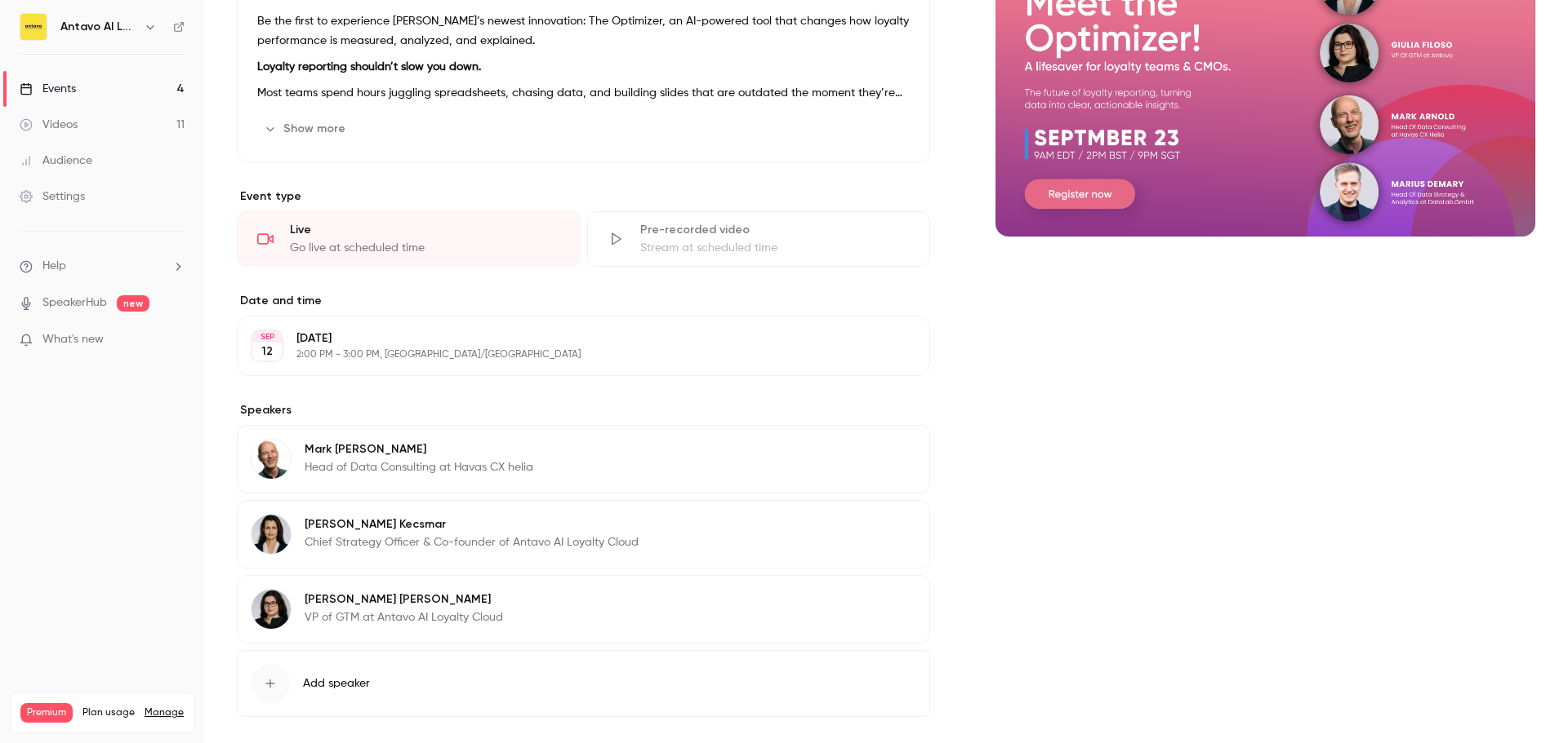
click at [396, 668] on button "Add speaker" at bounding box center [583, 683] width 694 height 67
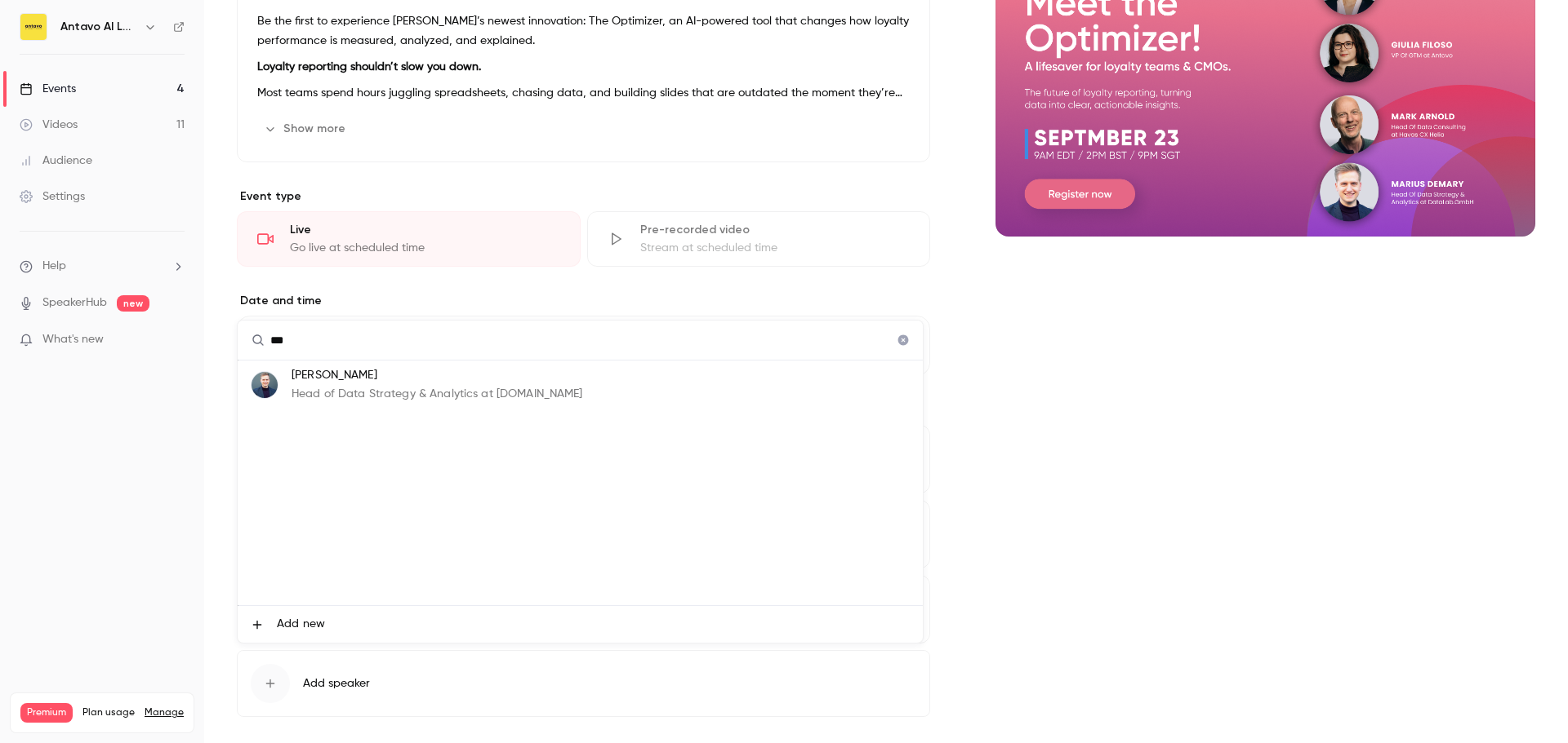
type input "***"
click at [450, 391] on p "Head of Data Strategy & Analytics at [DOMAIN_NAME]" at bounding box center [437, 394] width 291 height 18
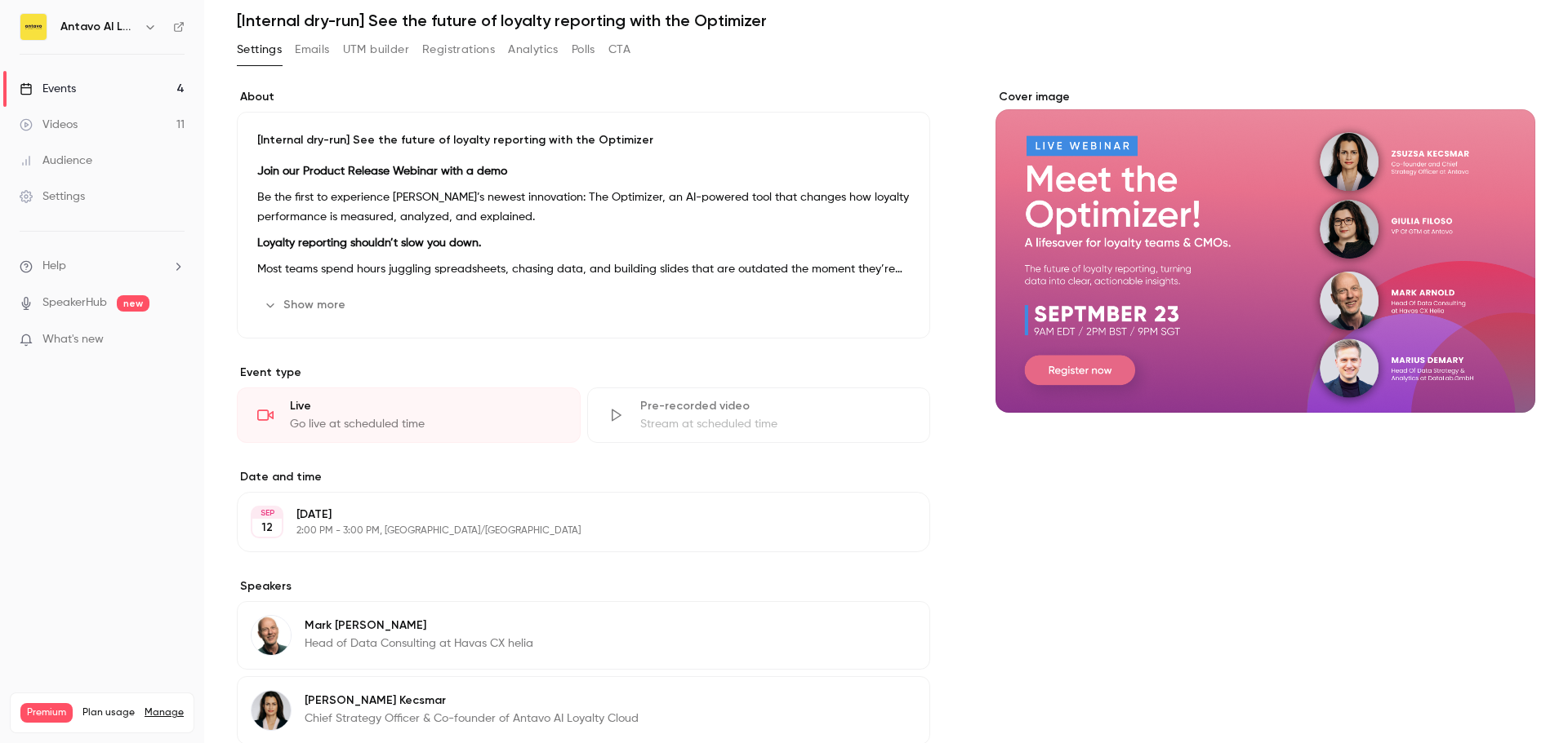
scroll to position [0, 0]
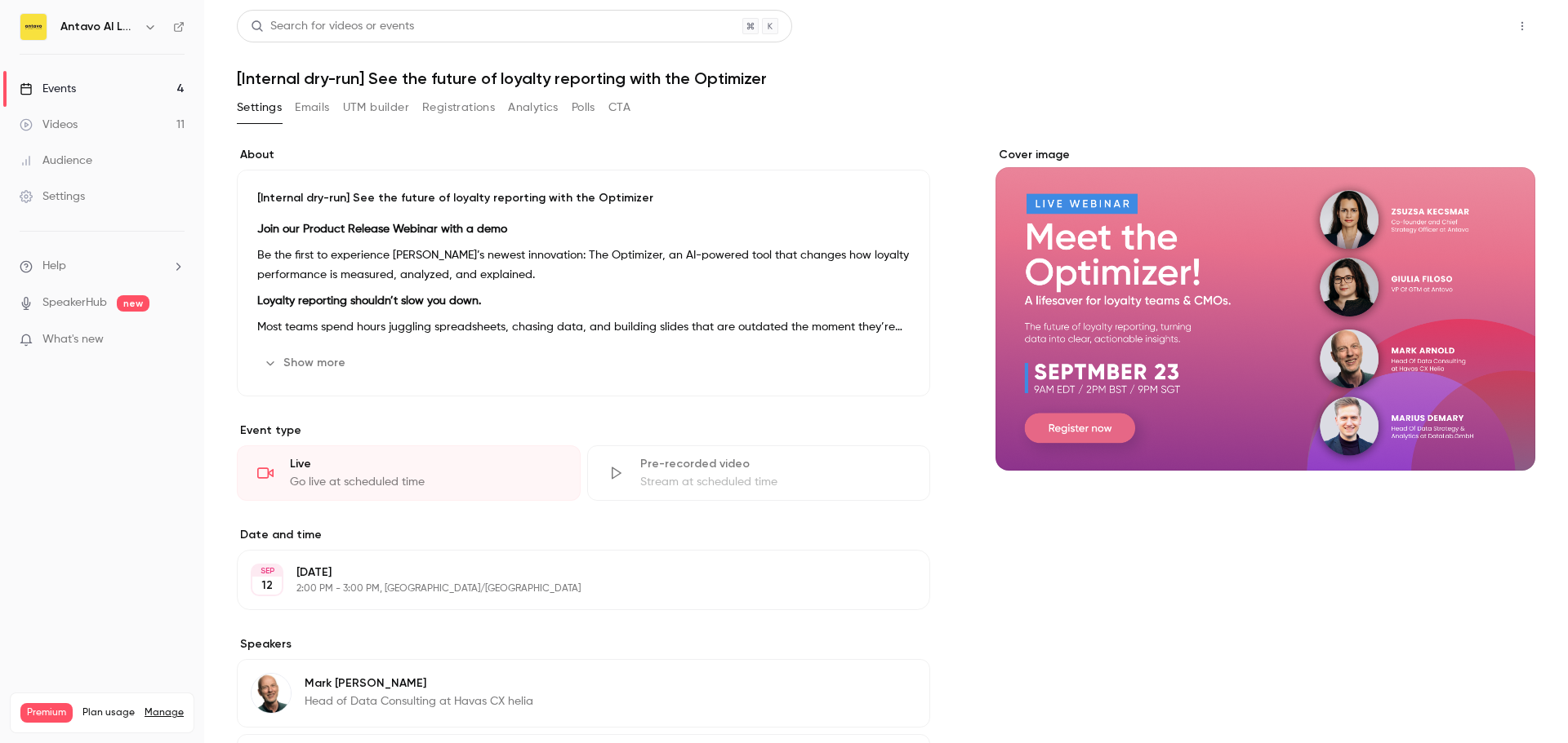
click at [1475, 30] on button "Share" at bounding box center [1463, 25] width 64 height 32
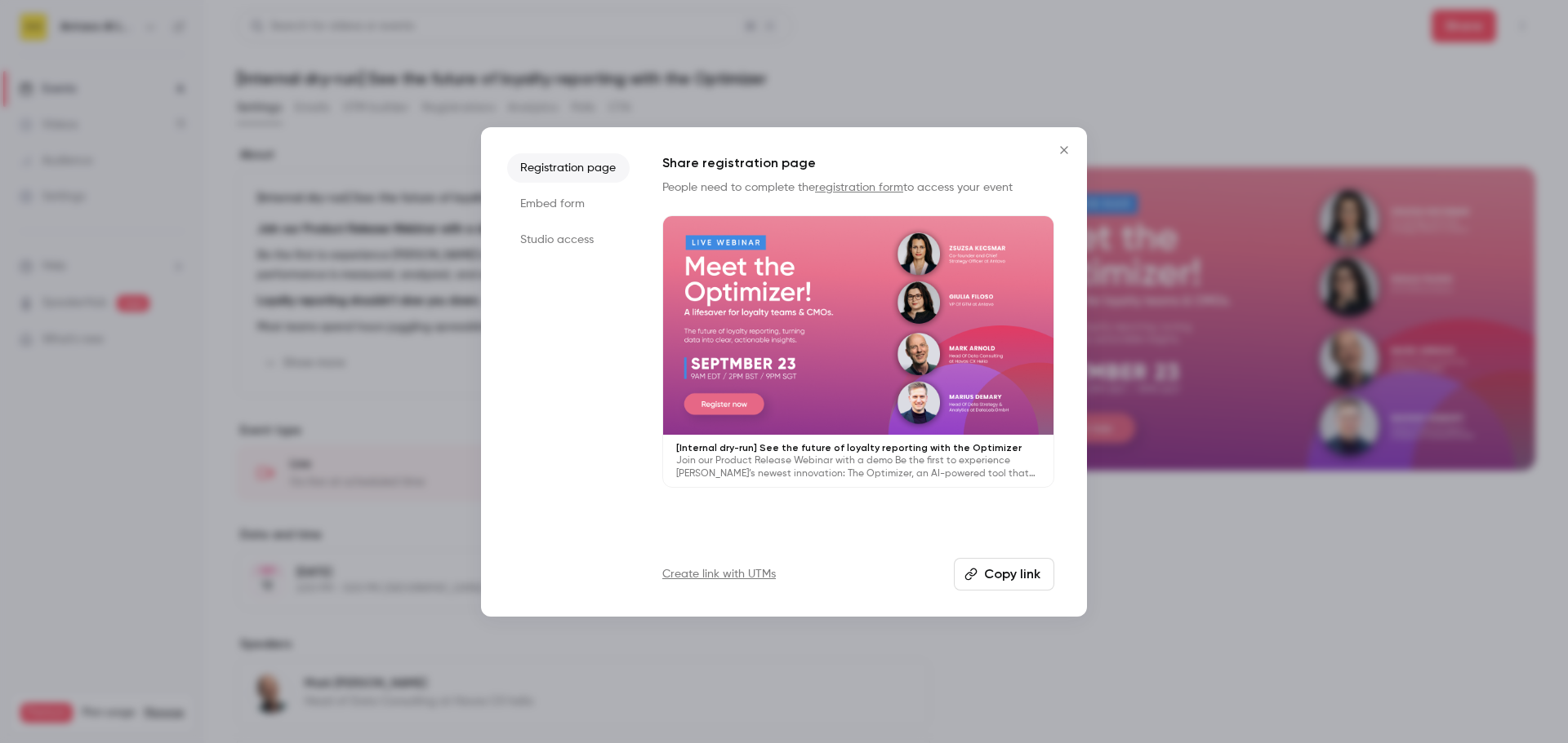
click at [568, 243] on li "Studio access" at bounding box center [568, 240] width 122 height 29
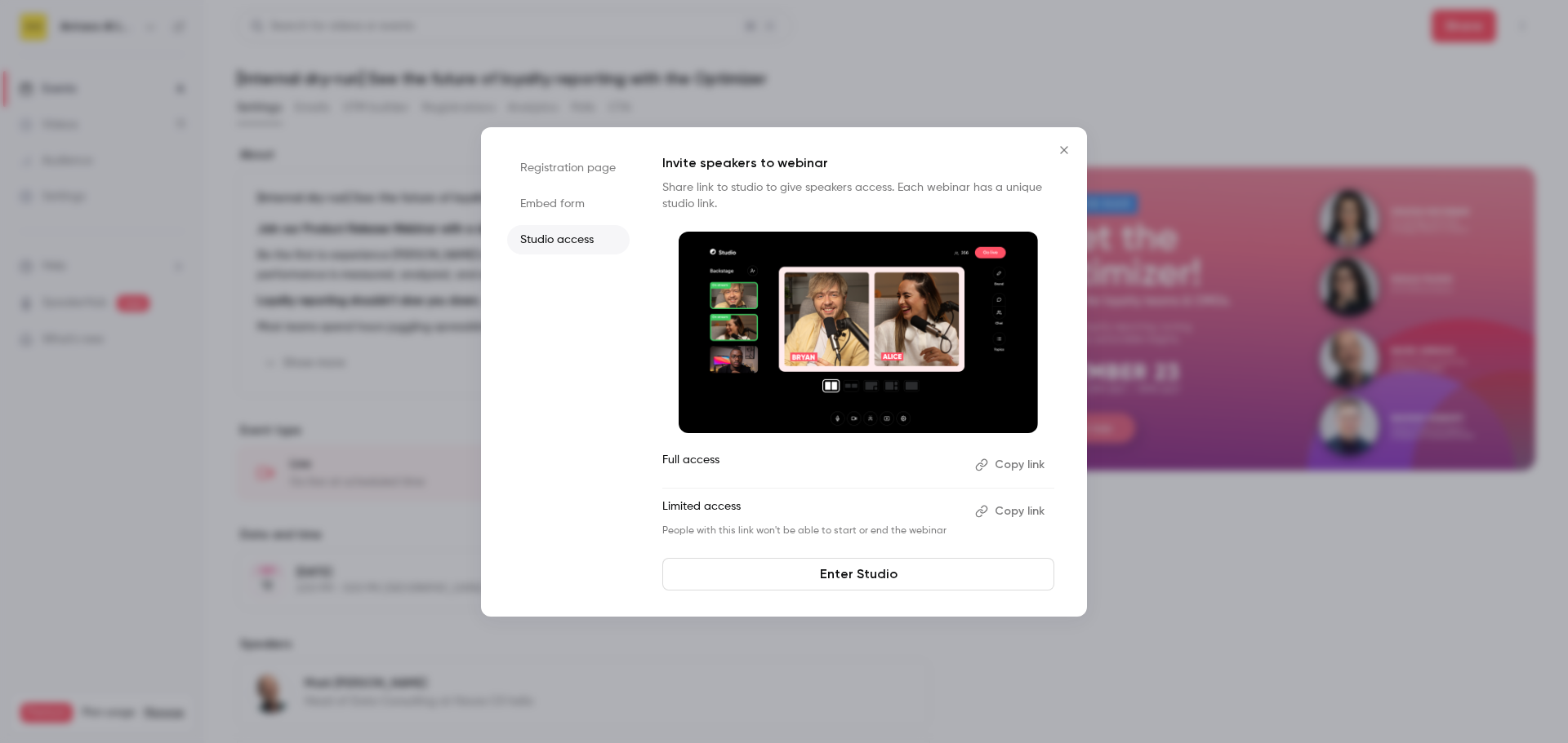
click at [1004, 464] on button "Copy link" at bounding box center [1011, 465] width 86 height 26
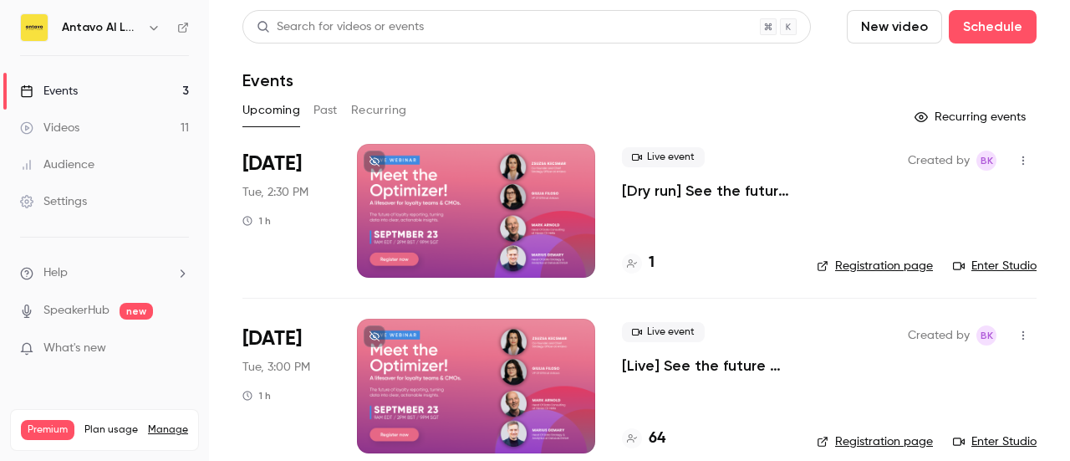
click at [664, 187] on p "[Dry run] See the future of loyalty reporting with the Optimizer" at bounding box center [706, 191] width 168 height 20
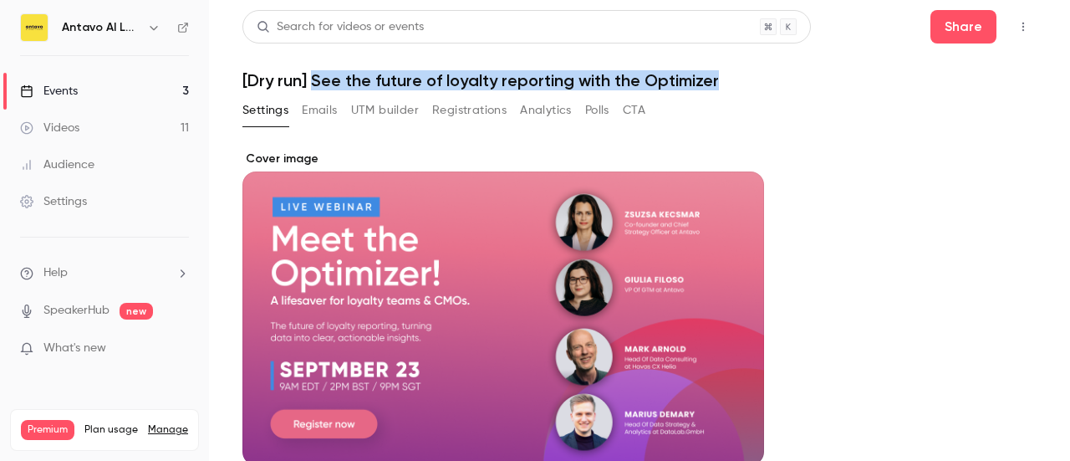
drag, startPoint x: 726, startPoint y: 80, endPoint x: 313, endPoint y: 79, distance: 412.9
click at [313, 79] on h1 "[Dry run] See the future of loyalty reporting with the Optimizer" at bounding box center [639, 80] width 794 height 20
copy h1 "See the future of loyalty reporting with the Optimizer"
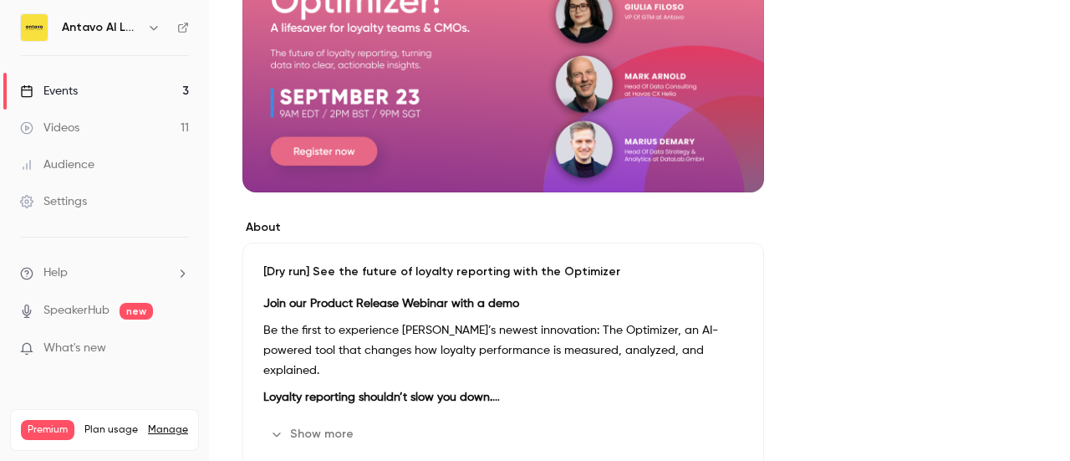
scroll to position [334, 0]
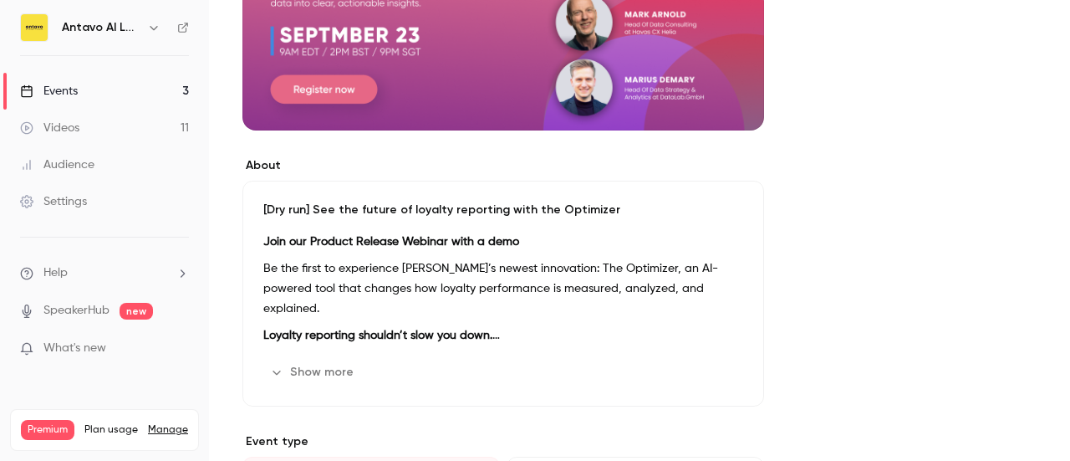
click at [371, 240] on strong "Join our Product Release Webinar with a demo" at bounding box center [391, 242] width 256 height 12
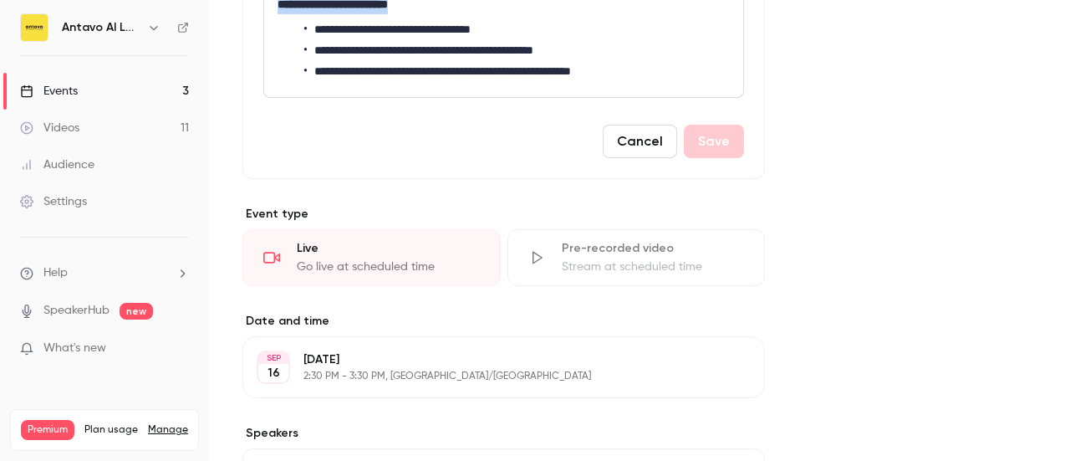
scroll to position [852, 0]
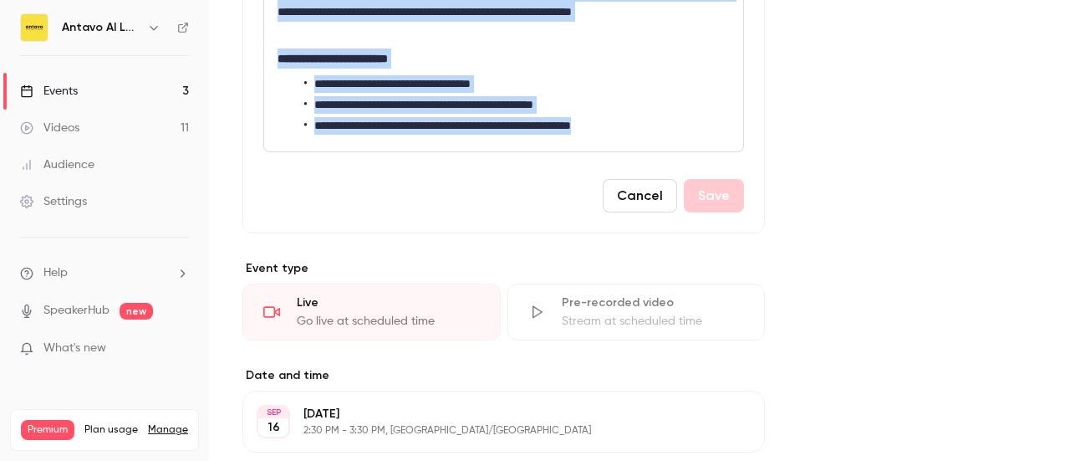
drag, startPoint x: 275, startPoint y: 170, endPoint x: 639, endPoint y: 117, distance: 367.4
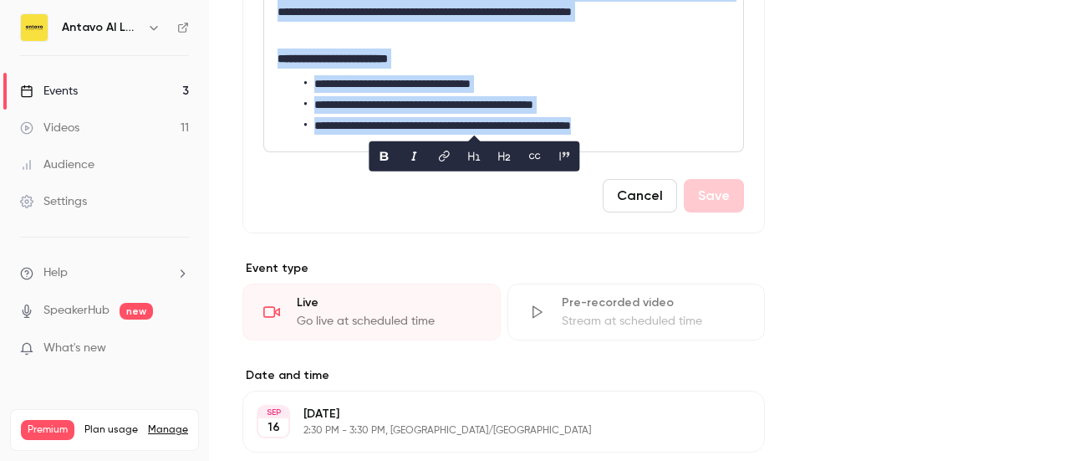
copy div "**********"
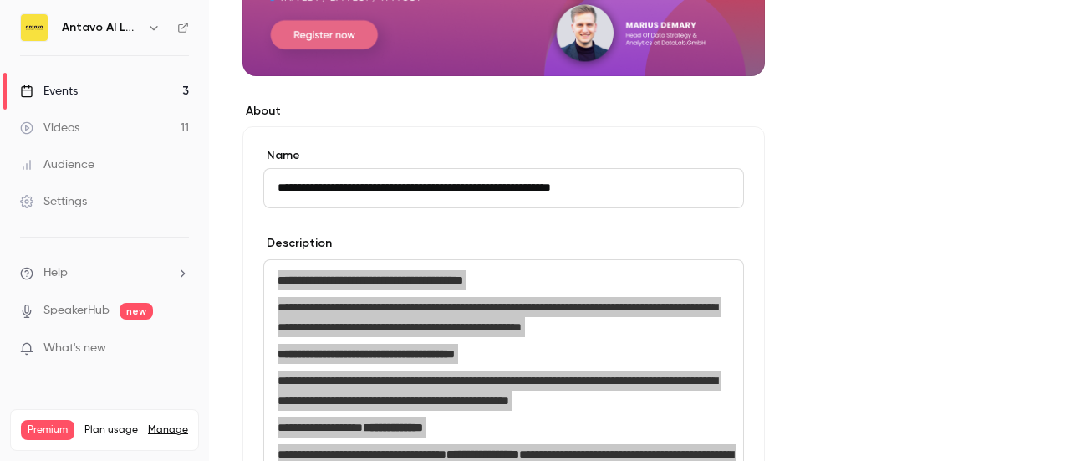
scroll to position [267, 0]
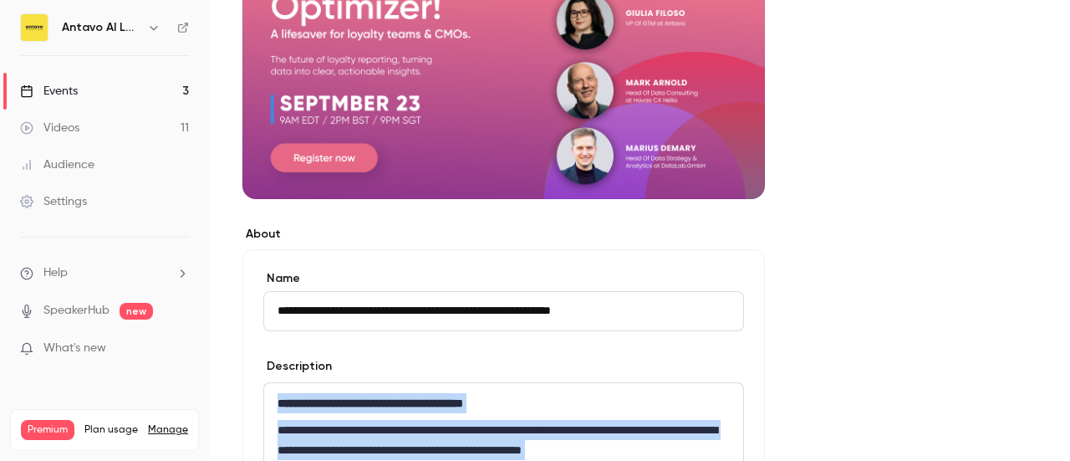
click at [108, 89] on link "Events 3" at bounding box center [104, 91] width 209 height 37
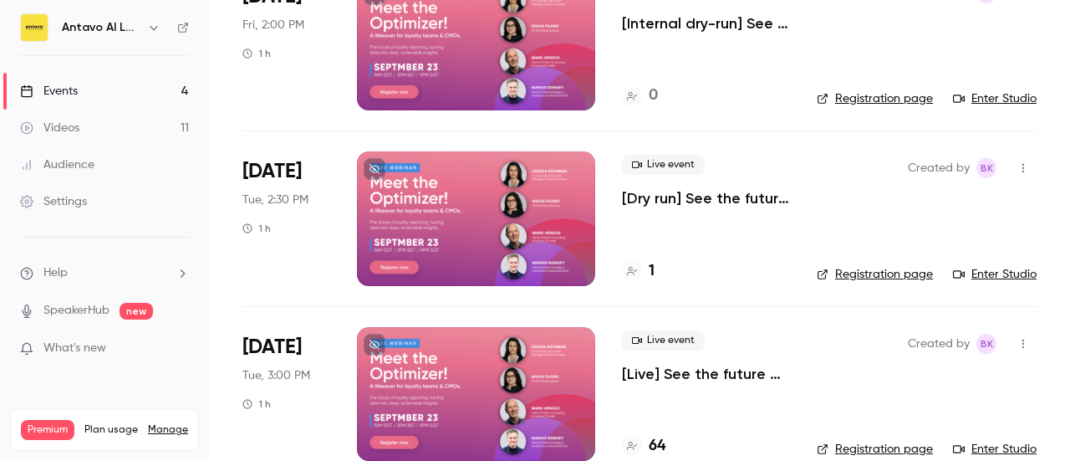
scroll to position [251, 0]
